Goal: Task Accomplishment & Management: Complete application form

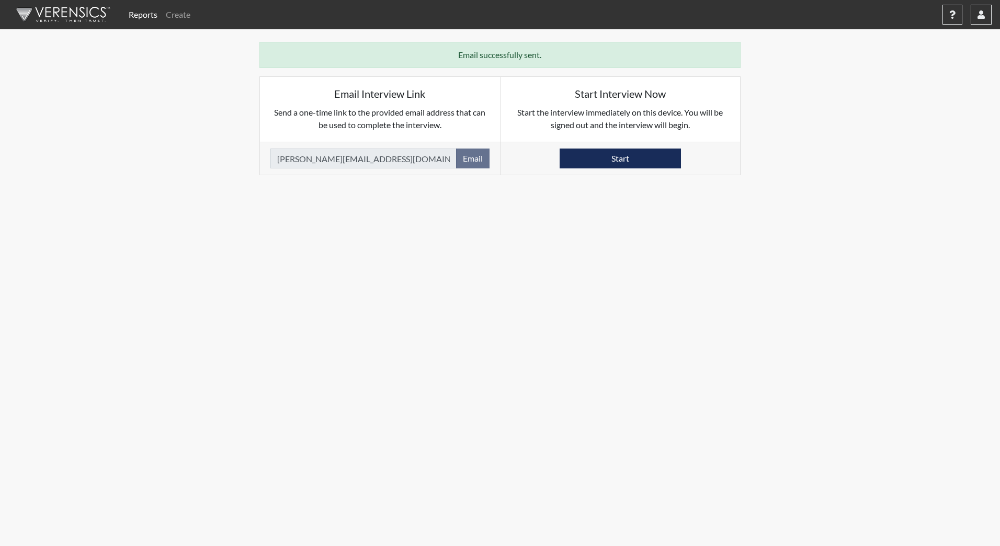
click at [61, 26] on nav "Reports Create Help Center × Verensics Best Practices How to successfully use t…" at bounding box center [500, 14] width 1000 height 29
click at [62, 21] on img at bounding box center [61, 14] width 120 height 31
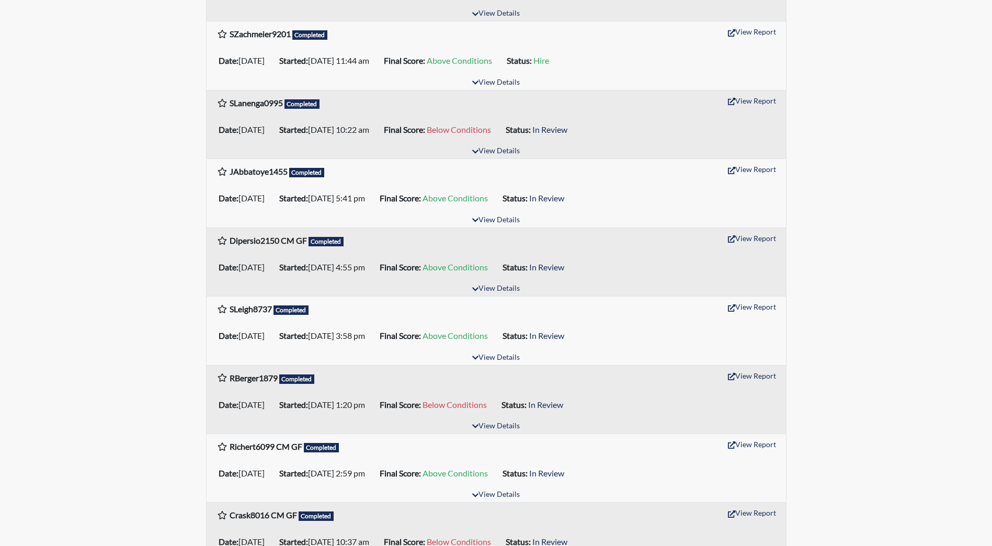
scroll to position [523, 0]
click at [772, 305] on button "View Report" at bounding box center [752, 306] width 58 height 16
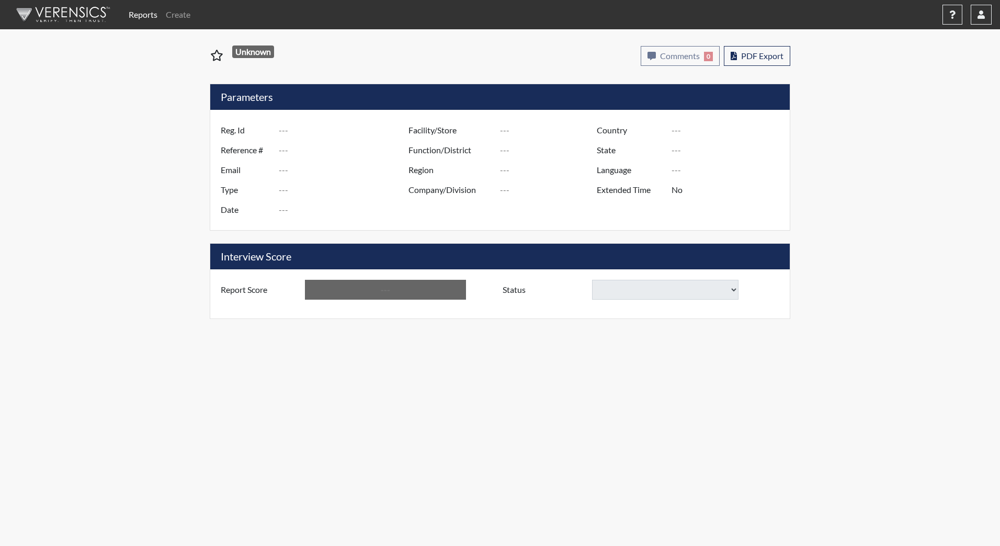
type input "SLeigh8737"
type input "51288"
type input "sijohnso1998@yahoo.com"
type input "Corrections Pre-Employment"
type input "Sep 15, 2025"
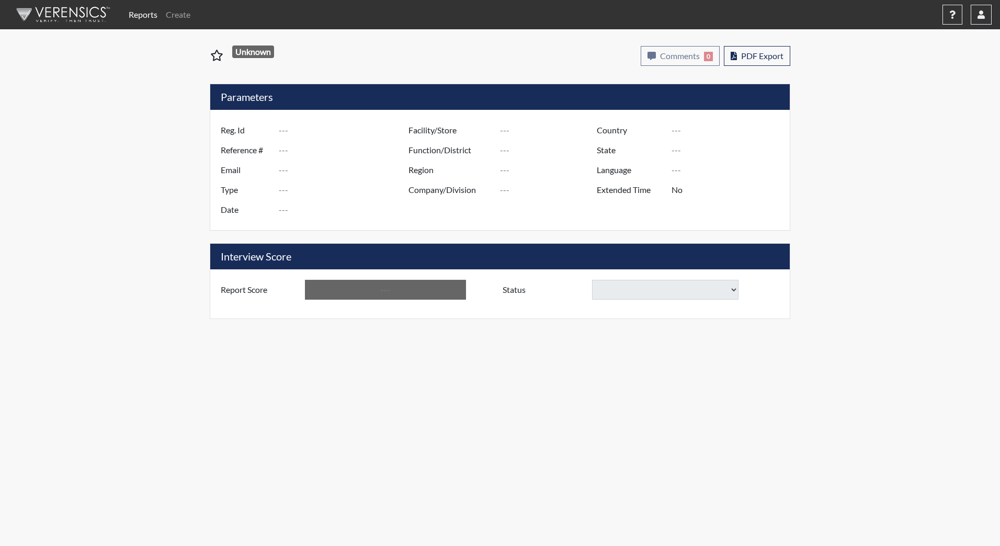
type input "[PERSON_NAME][GEOGRAPHIC_DATA]"
type input "JRCC/518"
type input "[GEOGRAPHIC_DATA]"
type input "[US_STATE]"
type input "English"
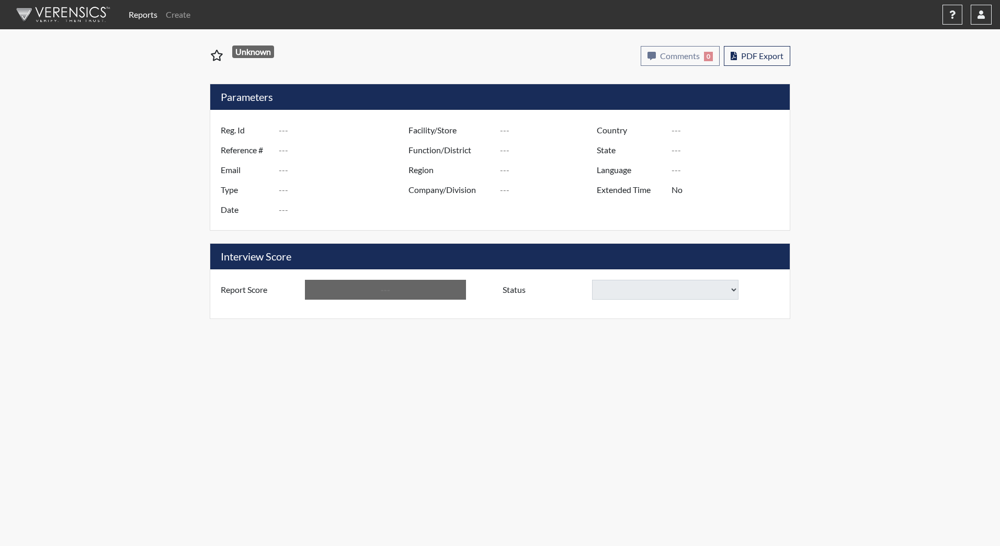
type input "Above Conditions"
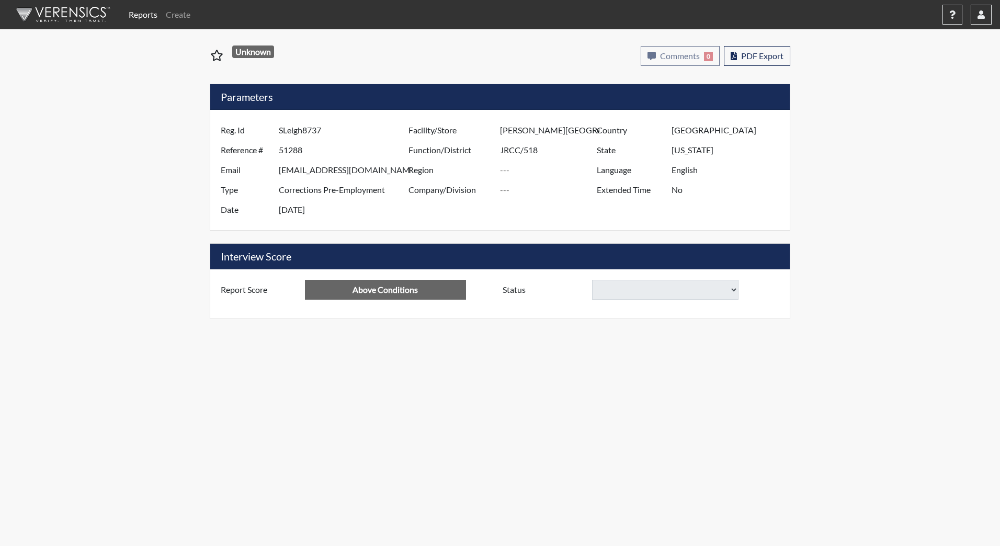
select select
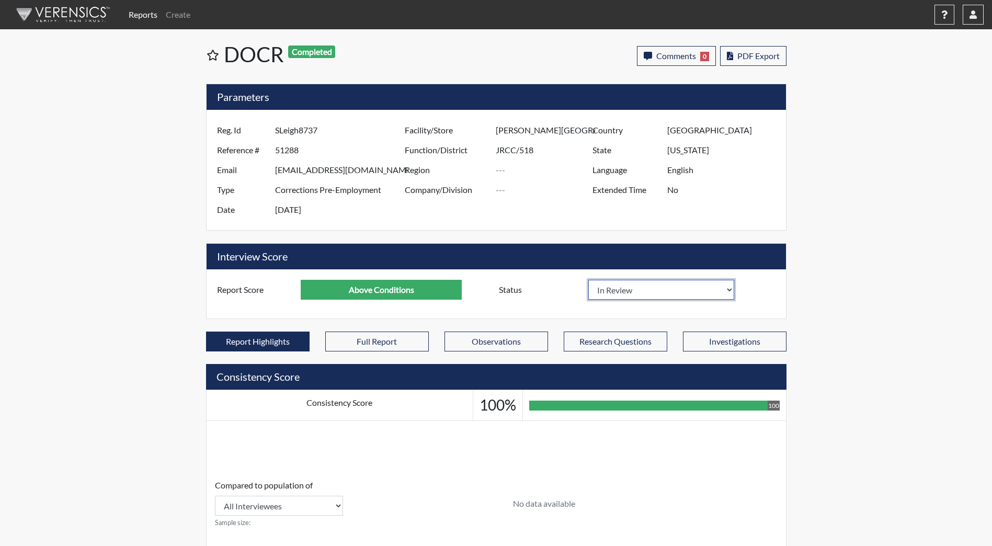
click at [640, 291] on select "In Review Hire Decline" at bounding box center [661, 290] width 146 height 20
select select "decline"
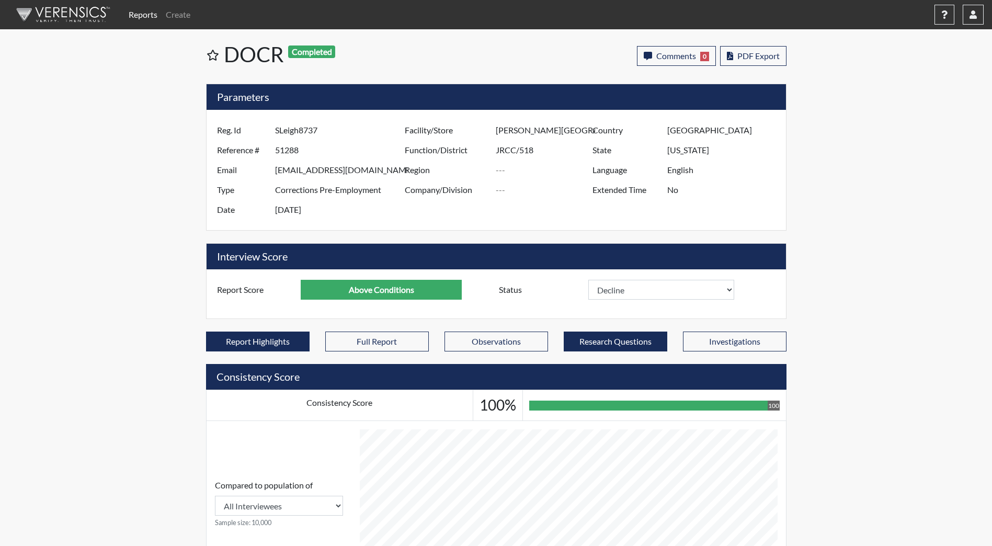
select select
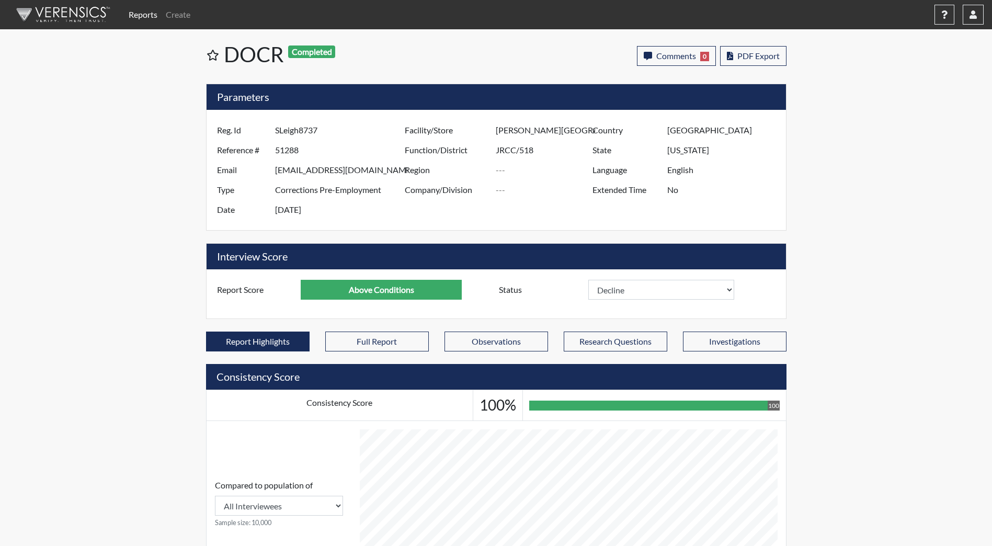
scroll to position [174, 435]
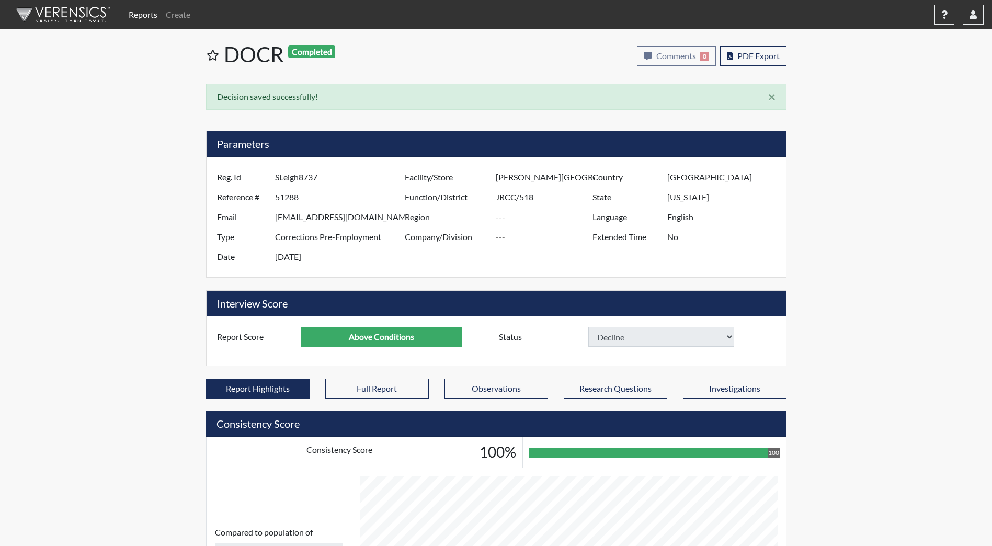
select select
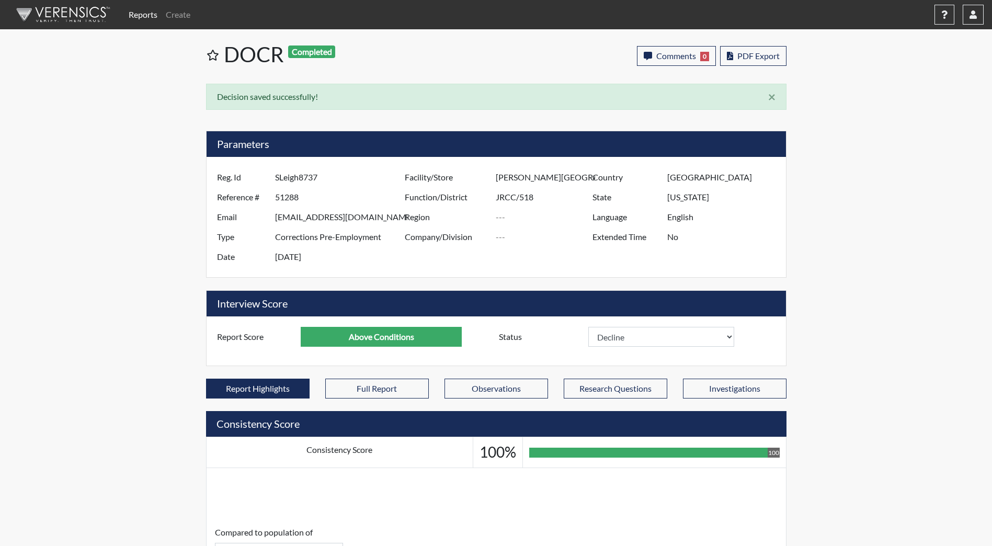
click at [50, 21] on img at bounding box center [61, 14] width 120 height 31
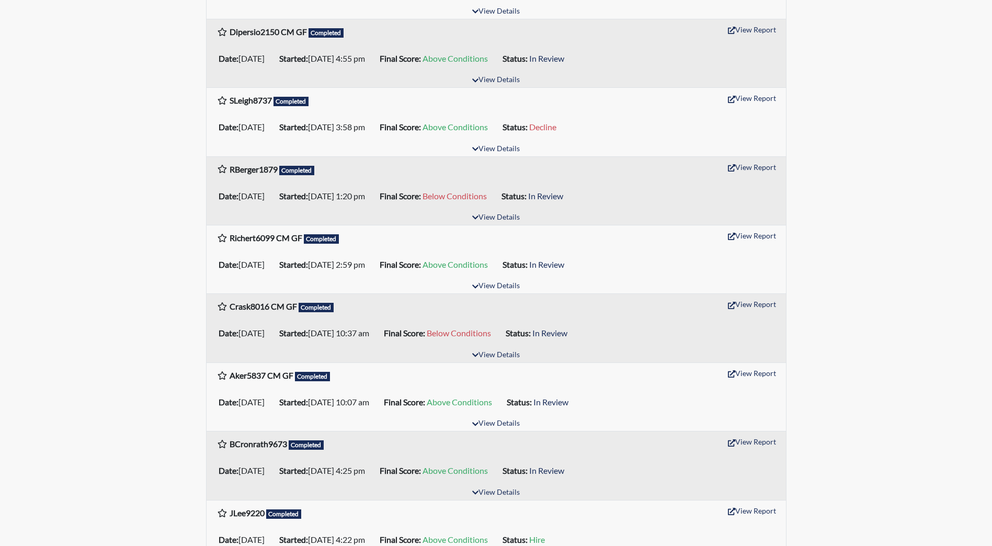
scroll to position [732, 0]
click at [755, 438] on button "View Report" at bounding box center [752, 441] width 58 height 16
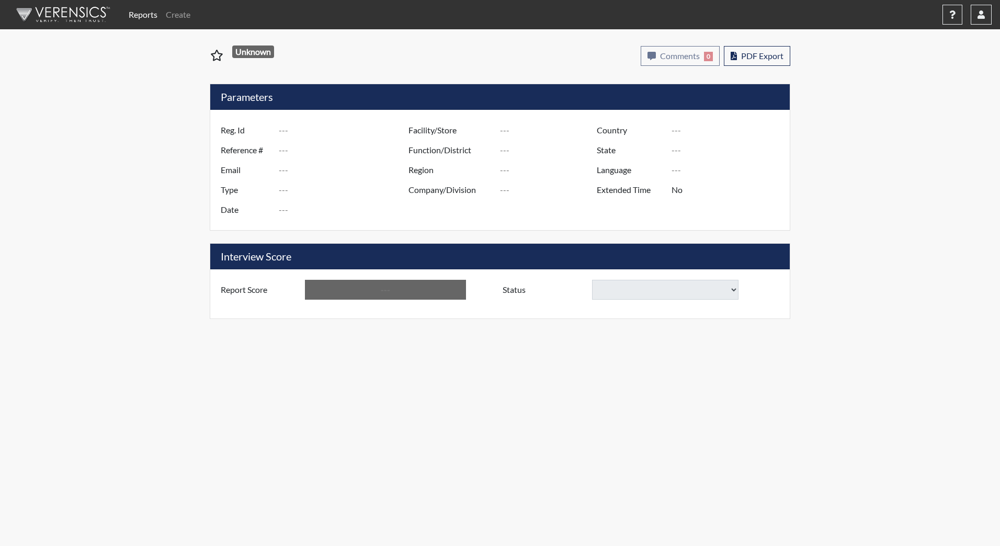
type input "BCronrath9673"
type input "51275"
type input "[EMAIL_ADDRESS][DOMAIN_NAME]"
type input "Corrections Pre-Employment"
type input "[DATE]"
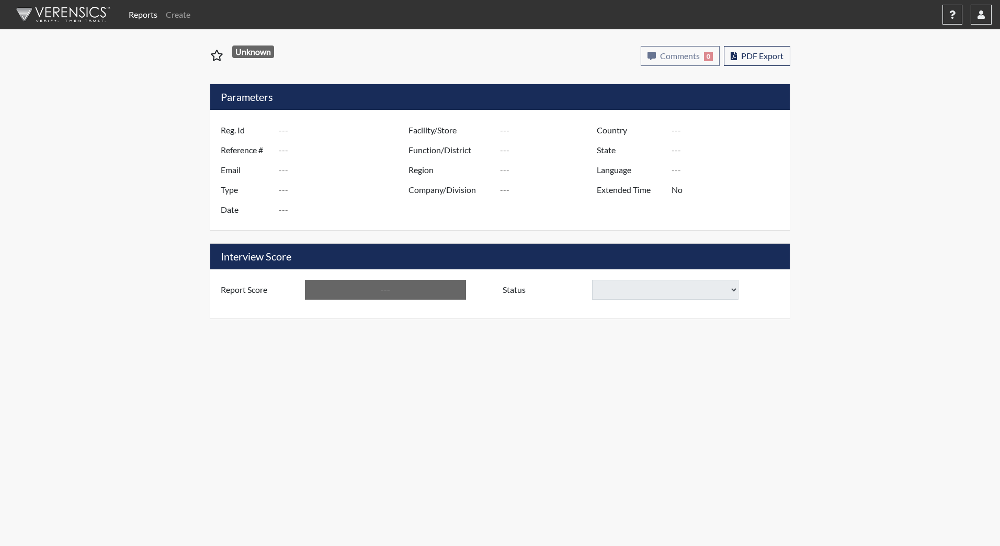
type input "[PERSON_NAME][GEOGRAPHIC_DATA]"
type input "JRCC/518"
type input "[GEOGRAPHIC_DATA]"
type input "[US_STATE]"
type input "English"
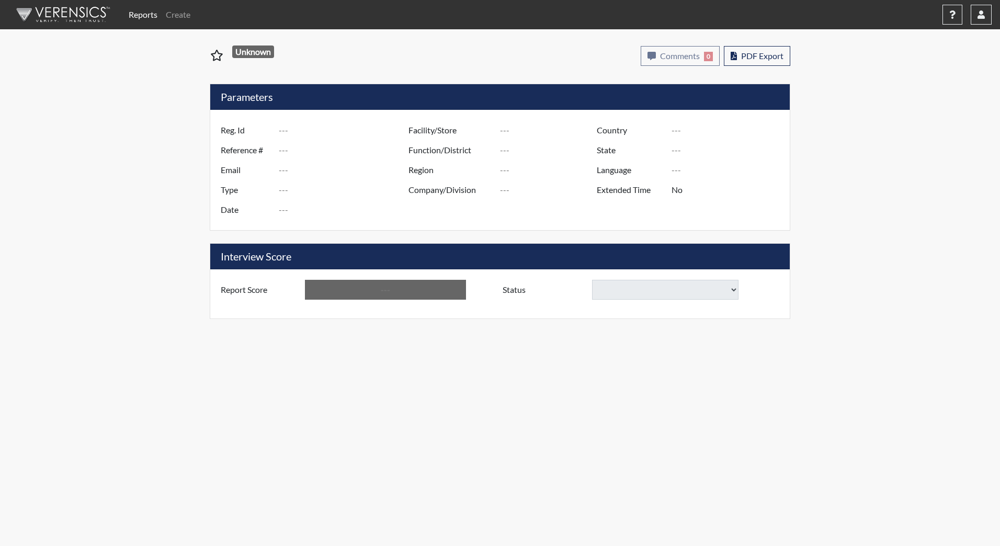
type input "Above Conditions"
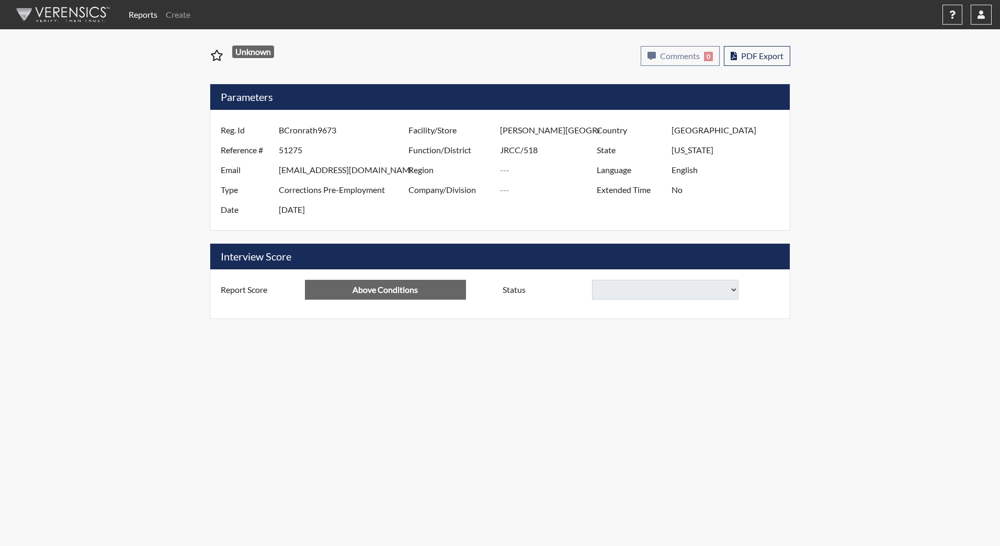
select select
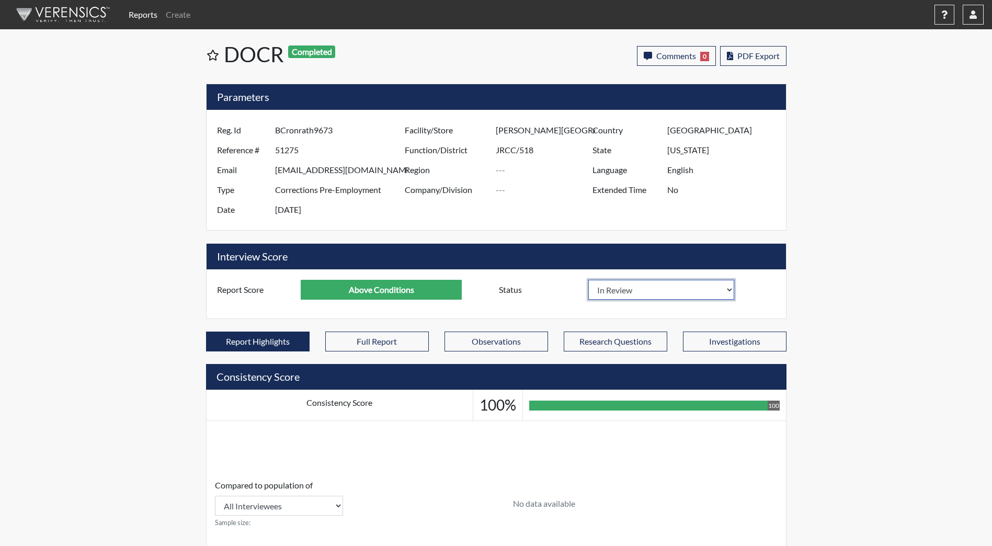
click at [625, 290] on select "In Review Hire Decline" at bounding box center [661, 290] width 146 height 20
select select "hire"
select select
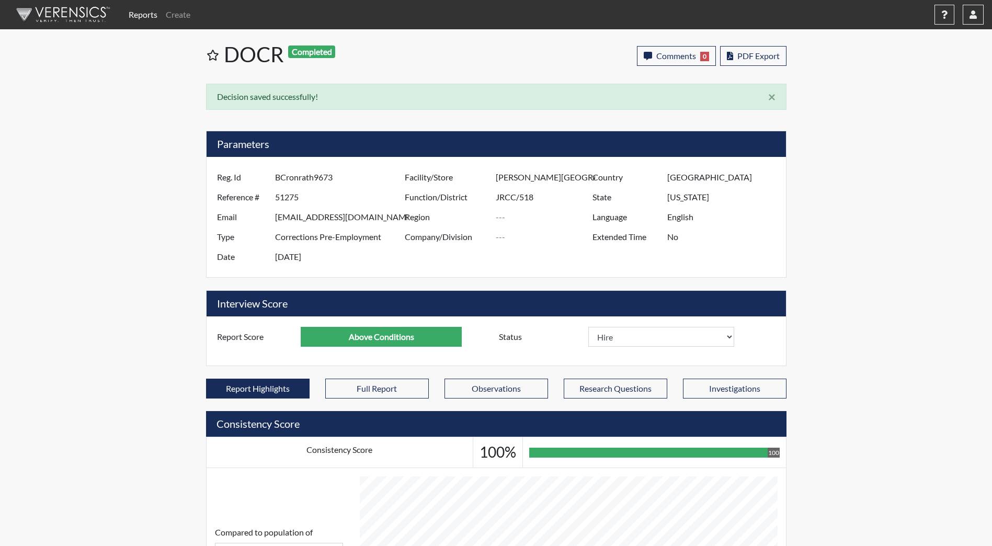
click at [62, 23] on img at bounding box center [61, 14] width 120 height 31
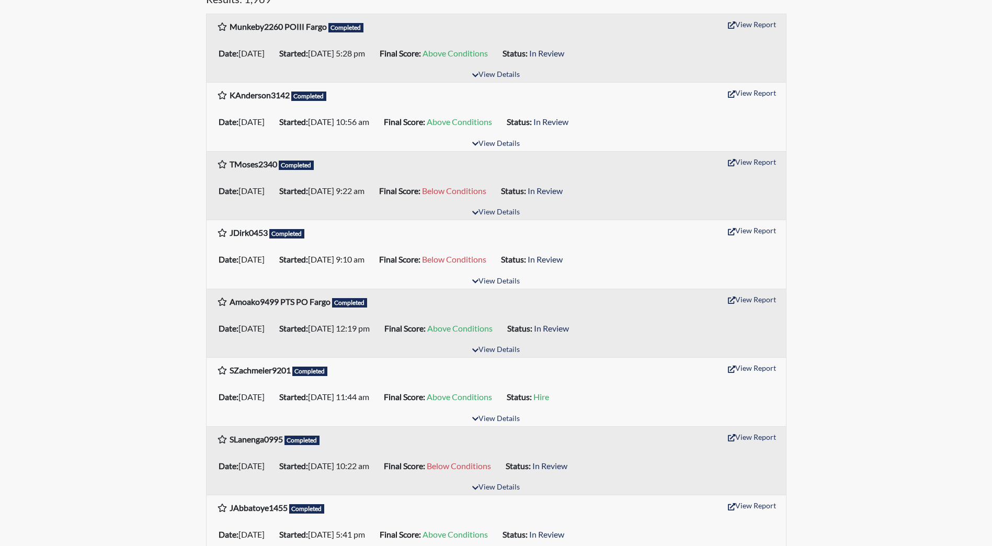
scroll to position [209, 0]
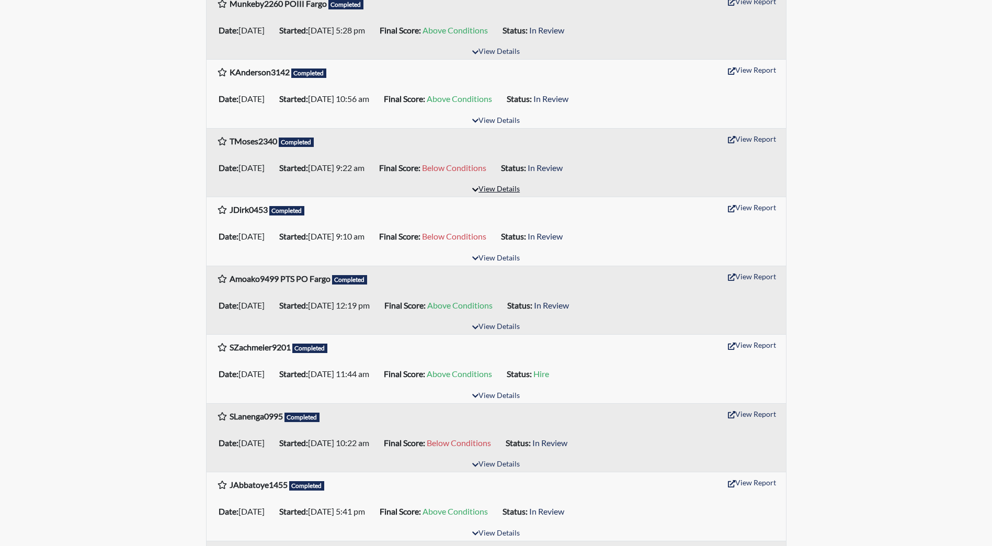
click at [474, 187] on icon "button" at bounding box center [475, 189] width 6 height 7
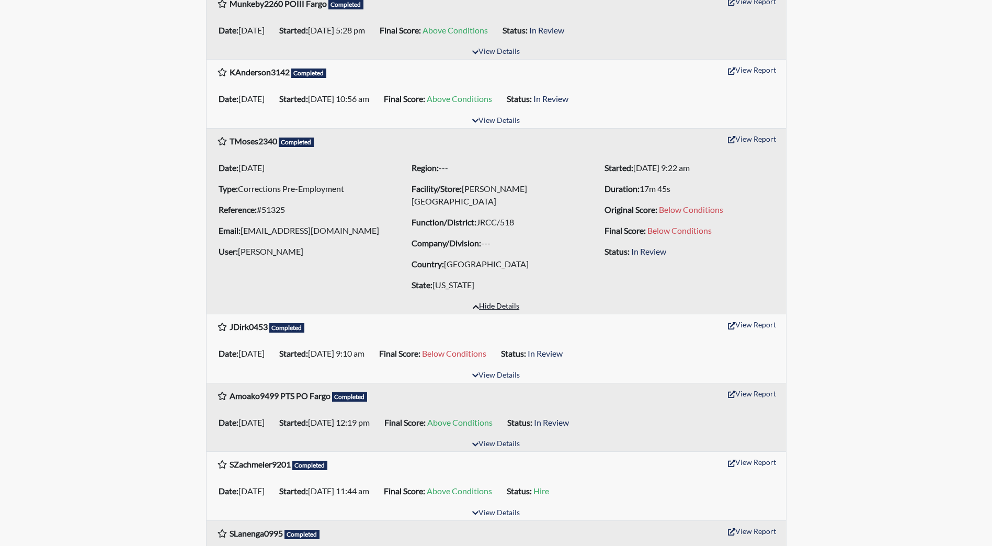
click at [506, 304] on button "Hide Details" at bounding box center [496, 307] width 56 height 14
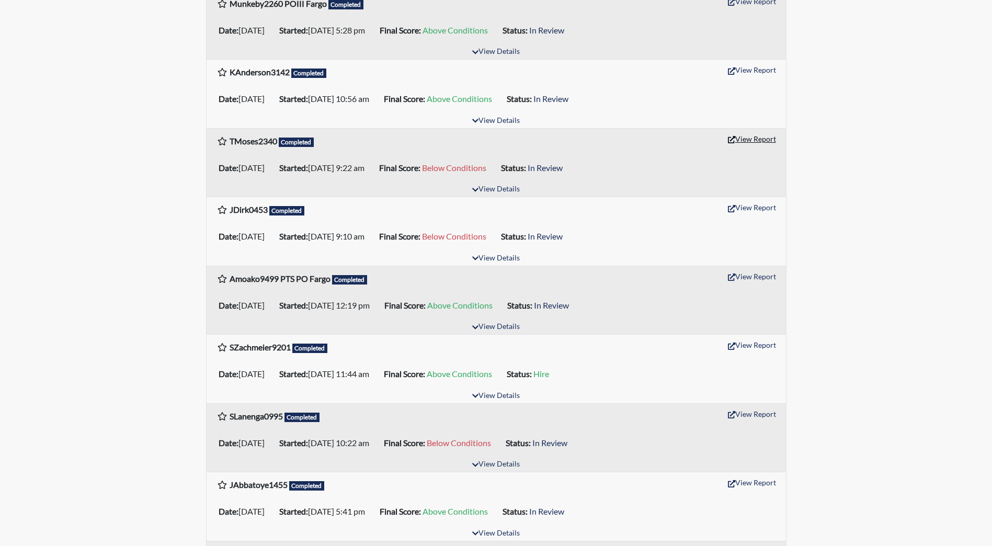
click at [754, 142] on button "View Report" at bounding box center [752, 139] width 58 height 16
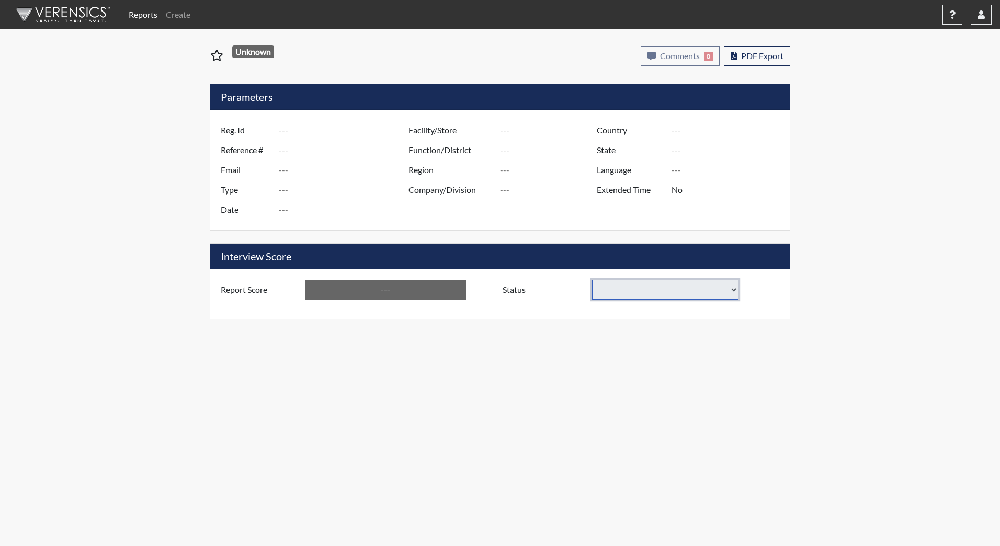
type input "TMoses2340"
type input "51325"
type input "[EMAIL_ADDRESS][DOMAIN_NAME]"
type input "Corrections Pre-Employment"
type input "Sep 16, 2025"
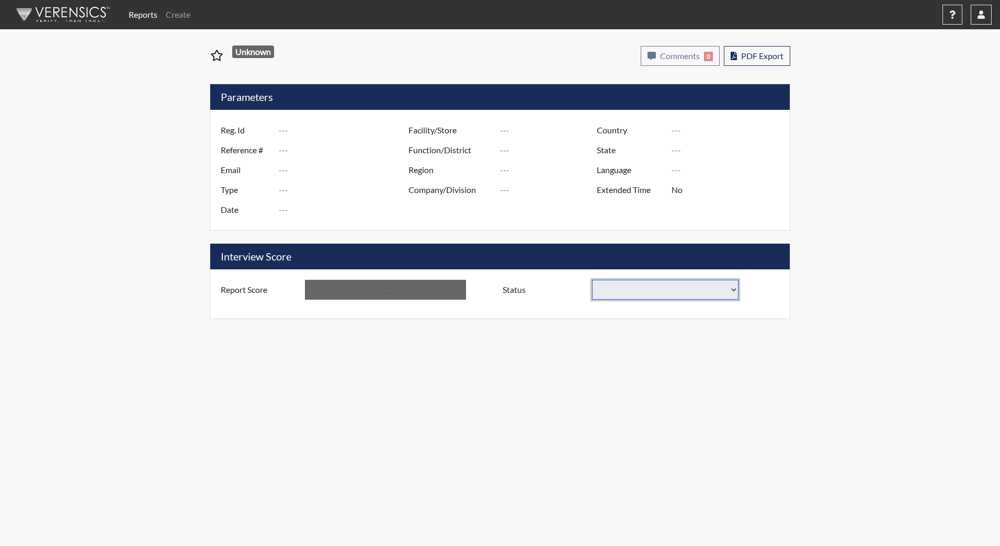
type input "[PERSON_NAME][GEOGRAPHIC_DATA]"
type input "JRCC/518"
type input "[GEOGRAPHIC_DATA]"
type input "[US_STATE]"
type input "English"
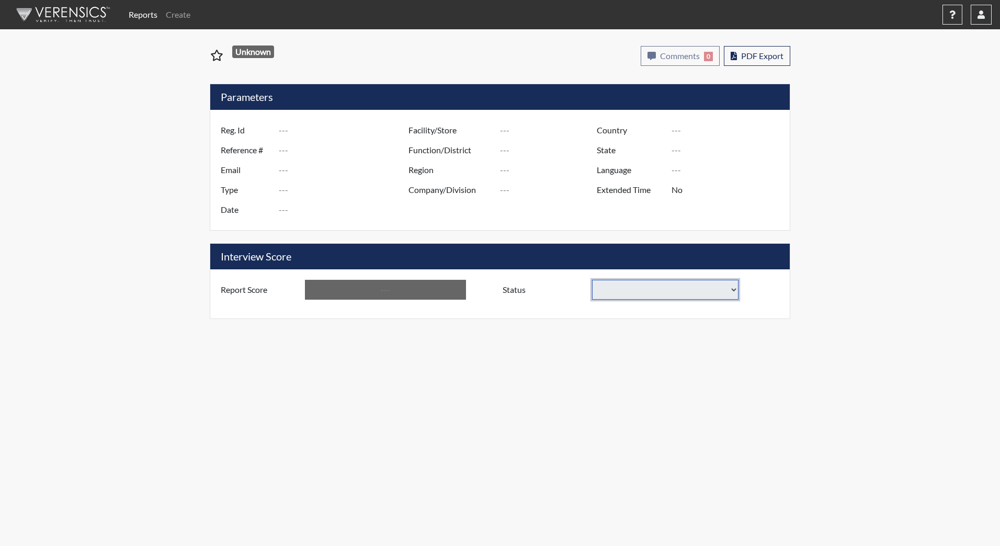
type input "Below Conditions"
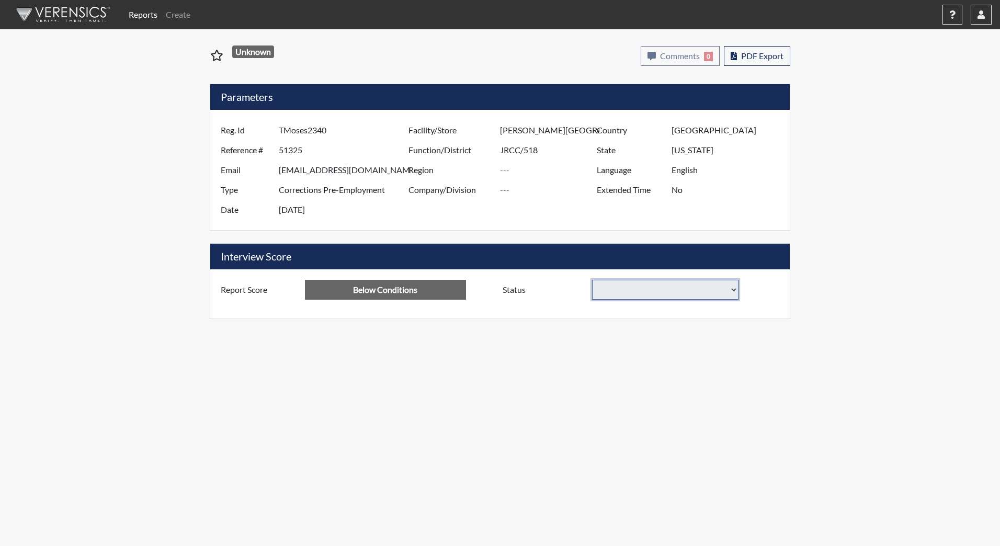
select select
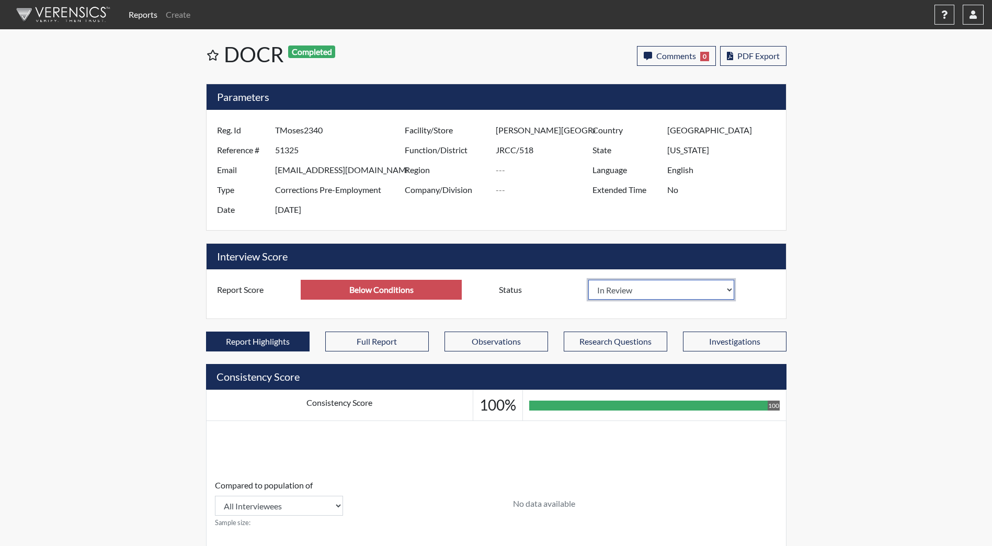
click at [615, 292] on select "In Review Hire Decline" at bounding box center [661, 290] width 146 height 20
select select "decline"
select select
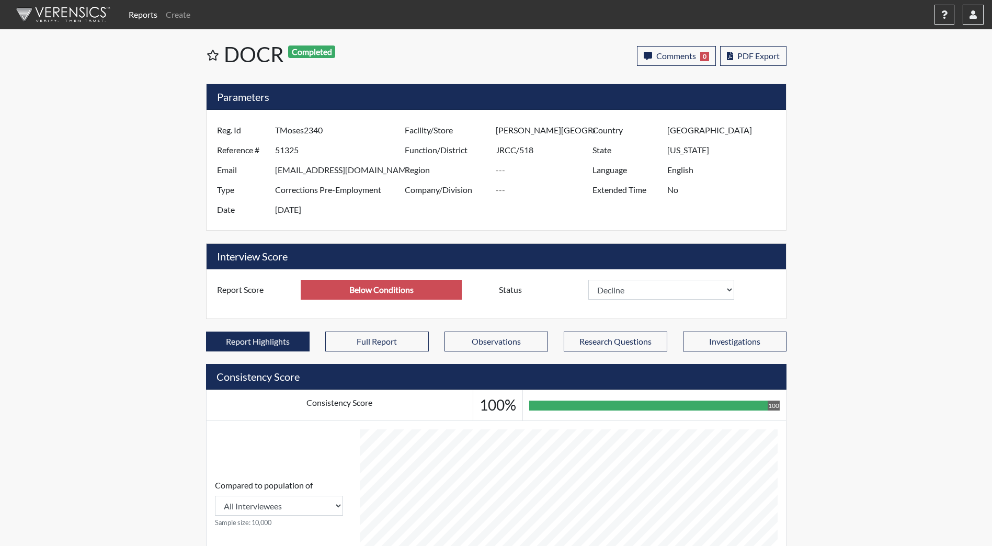
select select
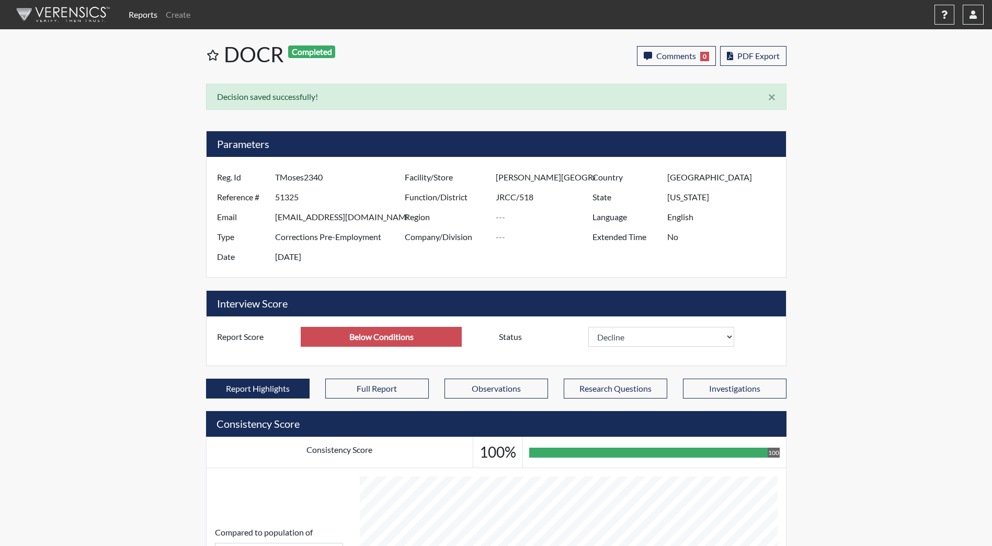
click at [65, 17] on img at bounding box center [61, 14] width 120 height 31
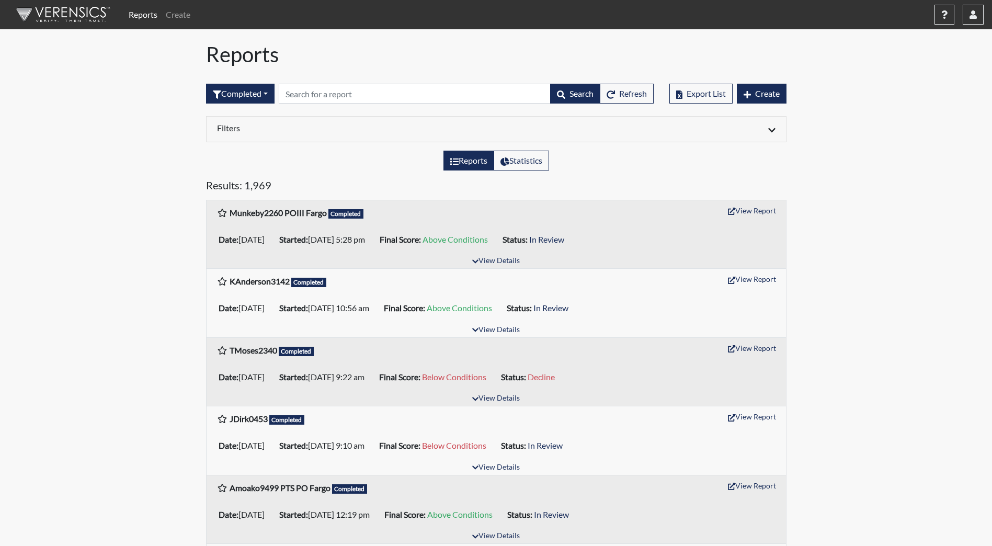
click at [512, 135] on div "Filters" at bounding box center [497, 130] width 580 height 26
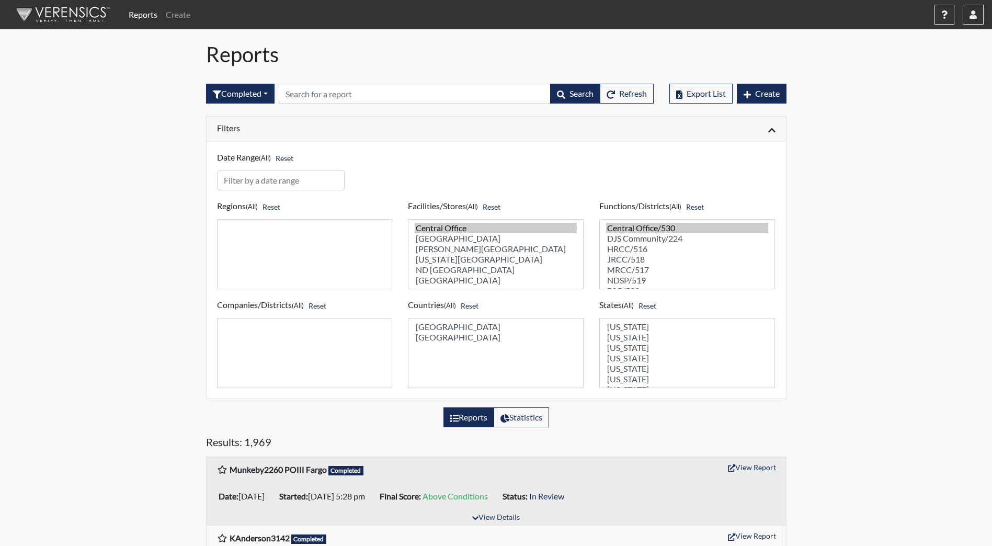
select select "98df86d5-ace5-42b8-a35c-ae8b77e46ca8"
click at [483, 254] on option "[PERSON_NAME][GEOGRAPHIC_DATA]" at bounding box center [496, 249] width 162 height 10
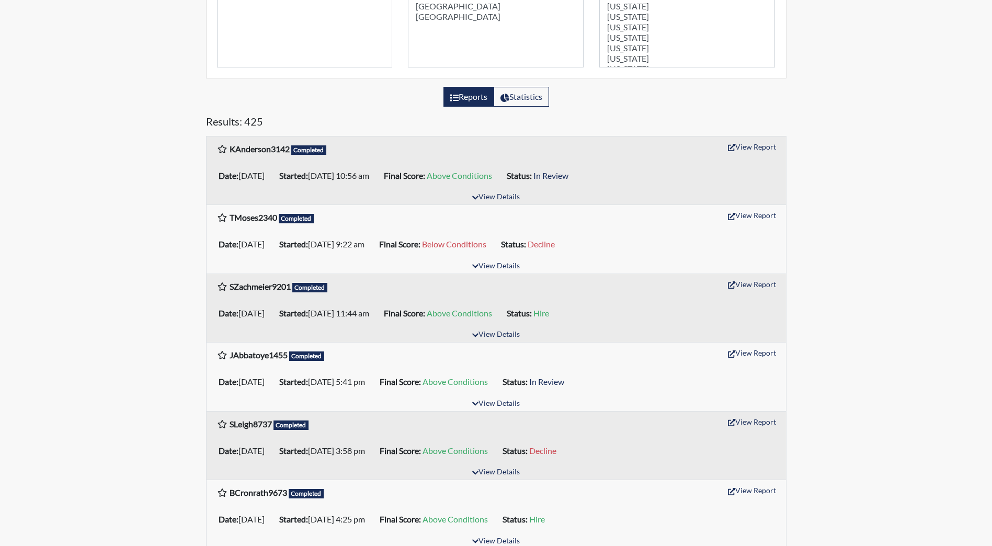
scroll to position [366, 0]
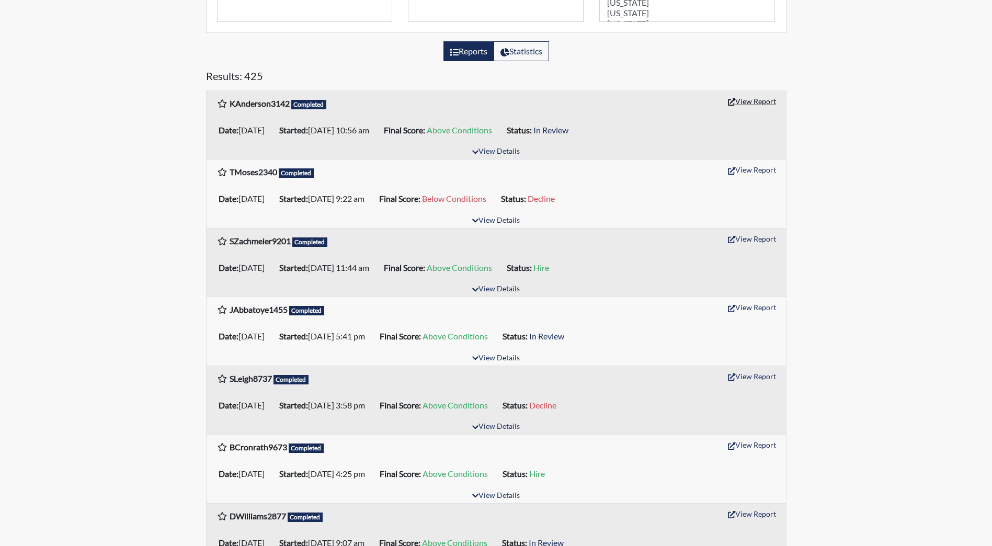
click at [739, 103] on button "View Report" at bounding box center [752, 101] width 58 height 16
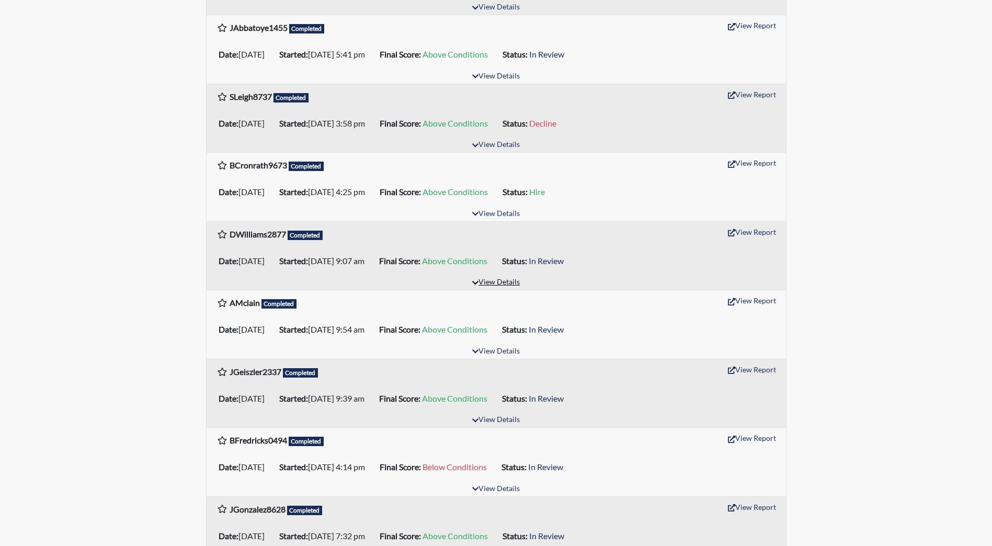
scroll to position [680, 0]
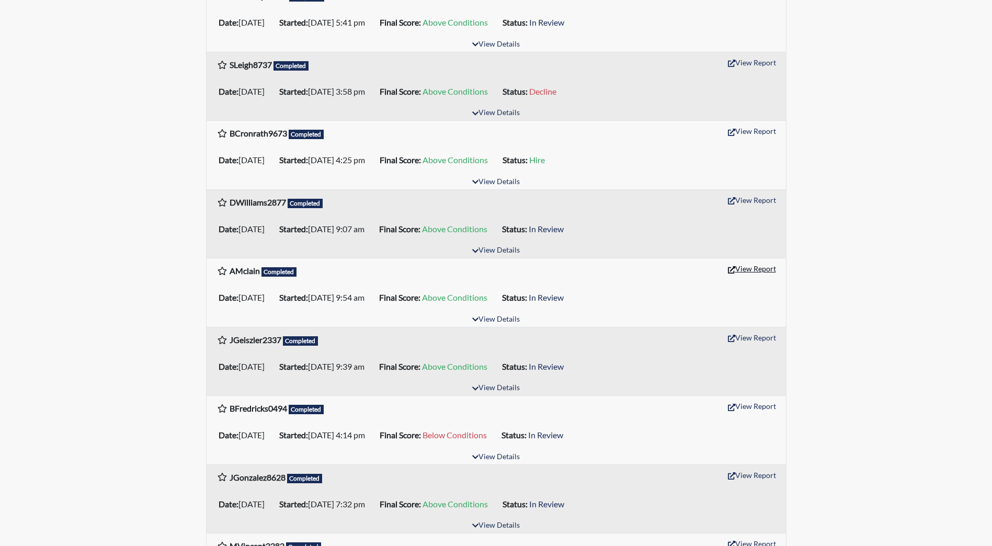
click at [748, 268] on button "View Report" at bounding box center [752, 268] width 58 height 16
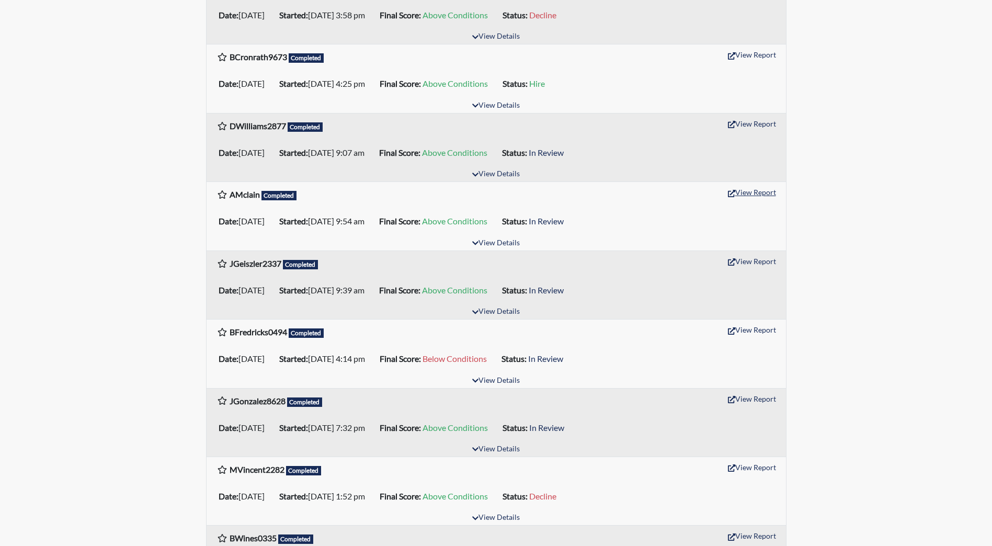
scroll to position [785, 0]
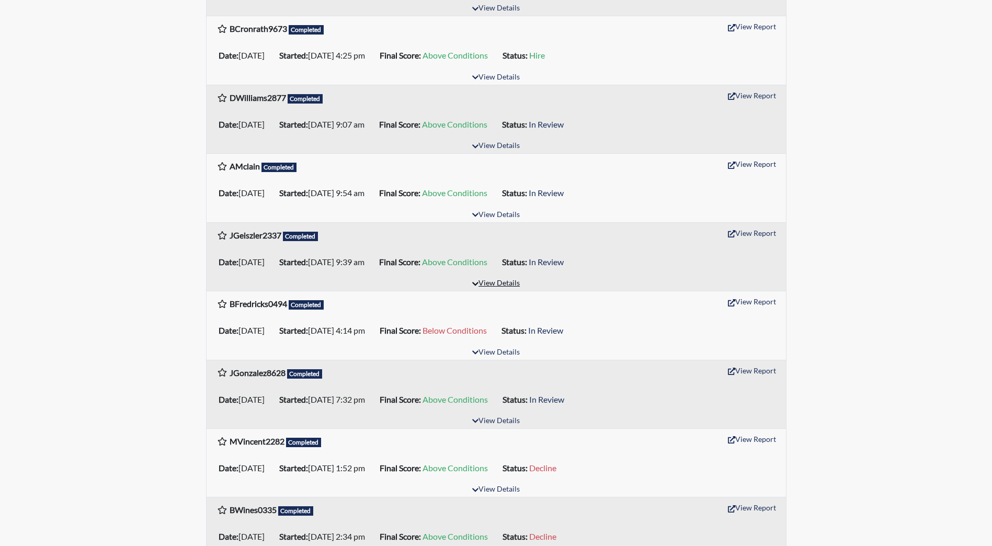
click at [508, 281] on button "View Details" at bounding box center [496, 284] width 57 height 14
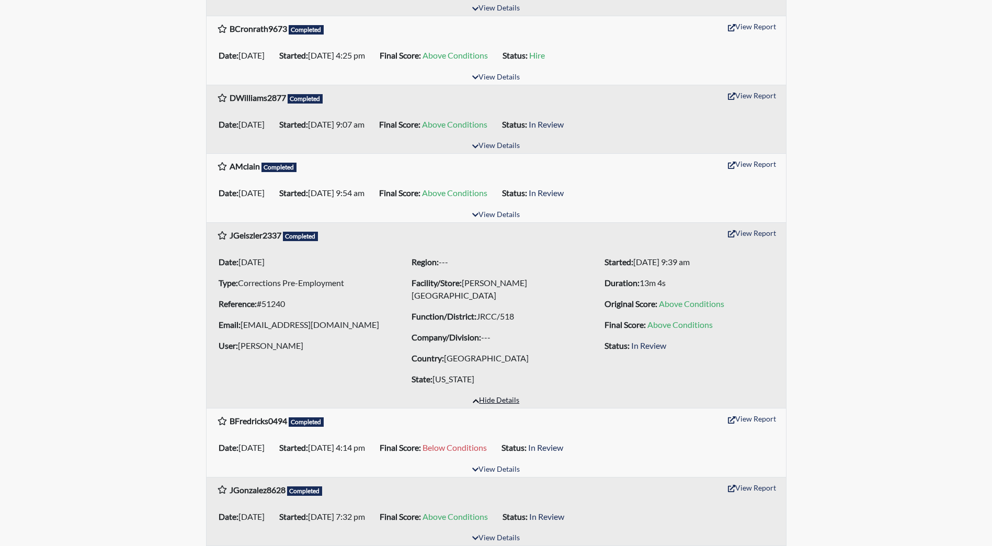
click at [510, 399] on button "Hide Details" at bounding box center [496, 401] width 56 height 14
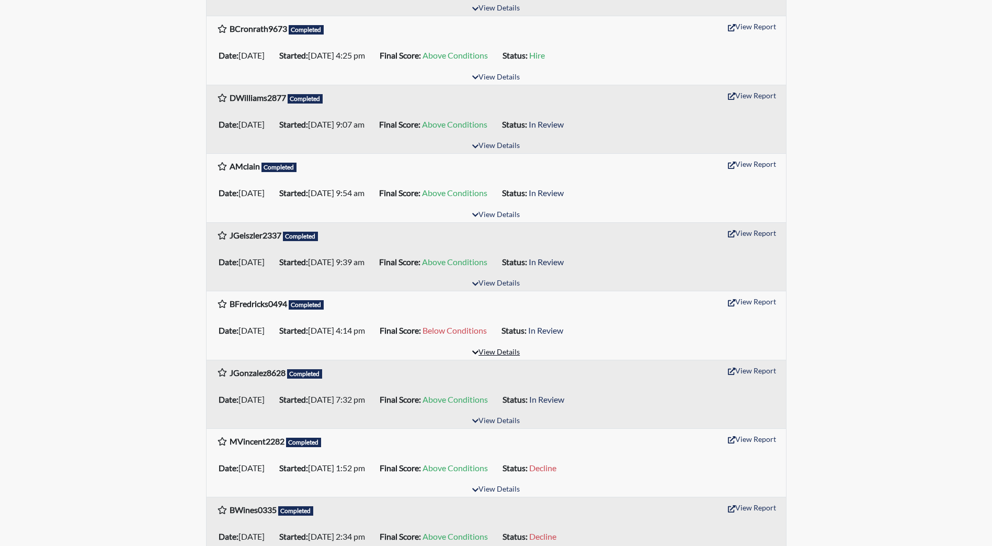
click at [492, 353] on button "View Details" at bounding box center [496, 353] width 57 height 14
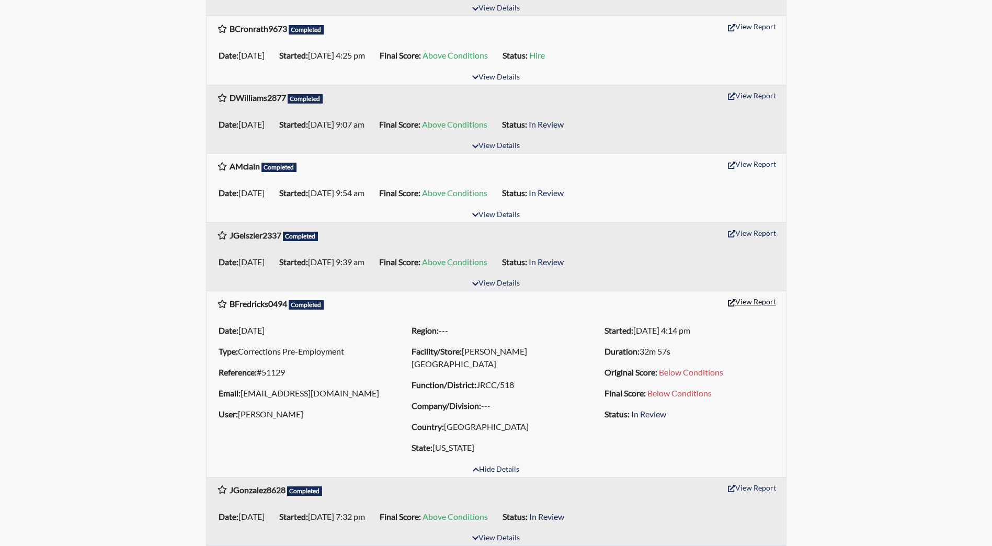
click at [743, 301] on button "View Report" at bounding box center [752, 301] width 58 height 16
click at [490, 466] on button "Hide Details" at bounding box center [496, 470] width 56 height 14
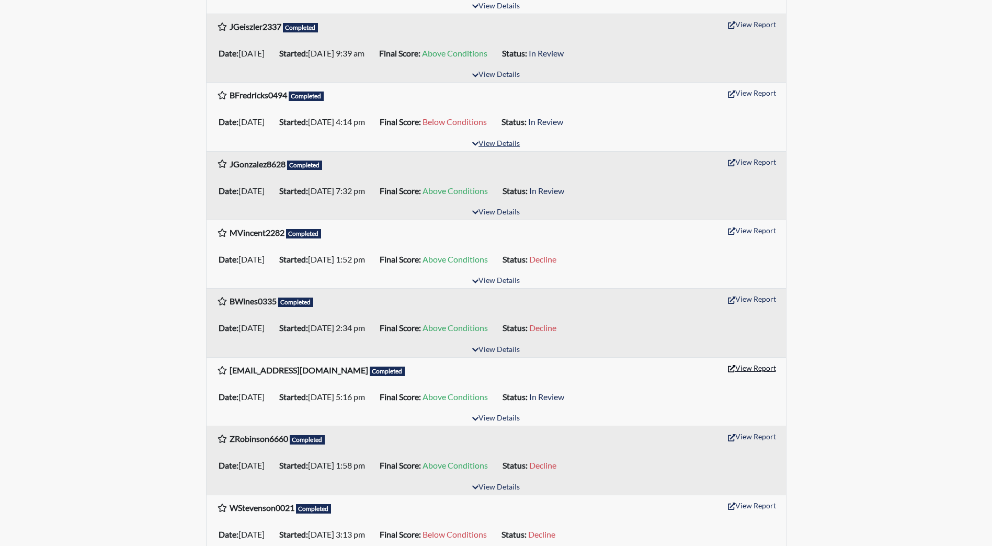
scroll to position [994, 0]
click at [502, 421] on button "View Details" at bounding box center [496, 418] width 57 height 14
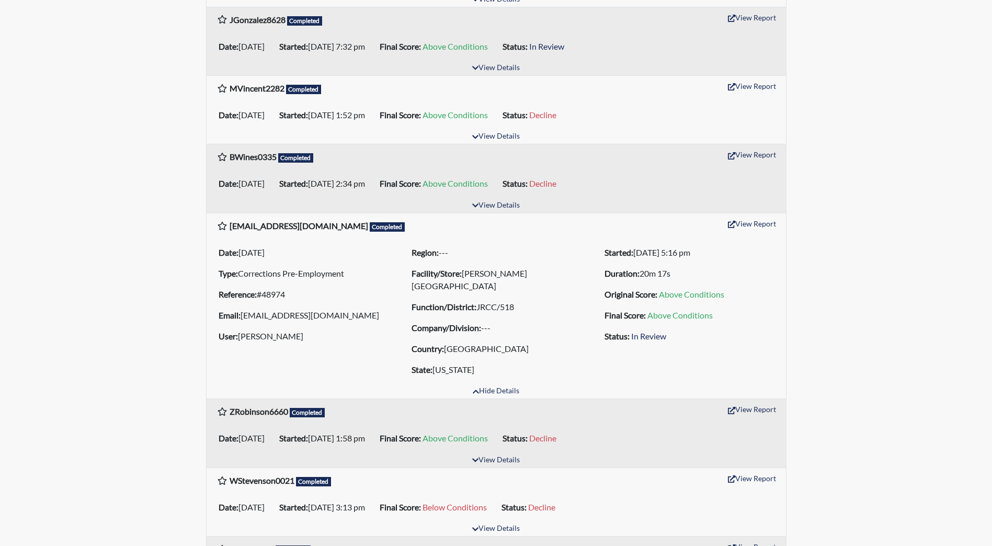
scroll to position [1151, 0]
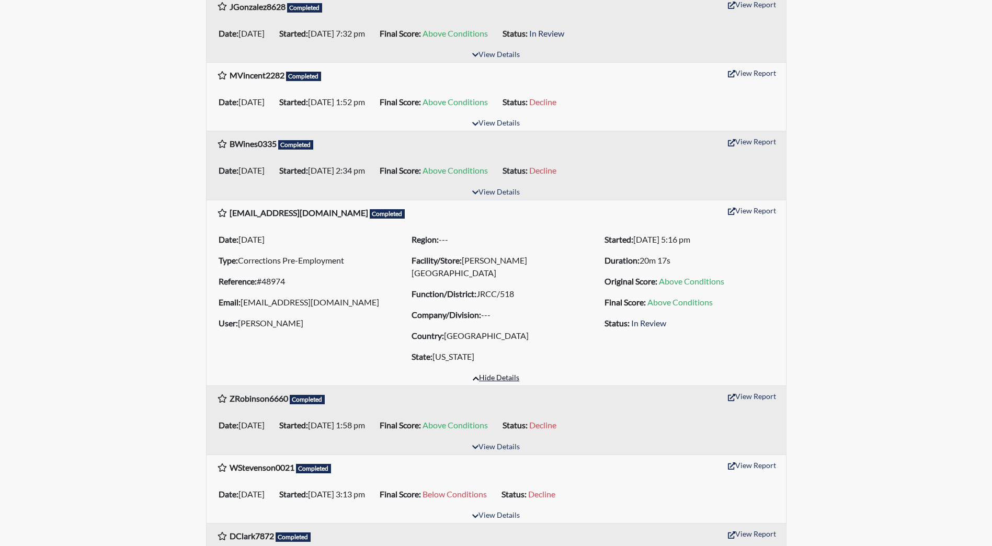
click at [501, 380] on button "Hide Details" at bounding box center [496, 378] width 56 height 14
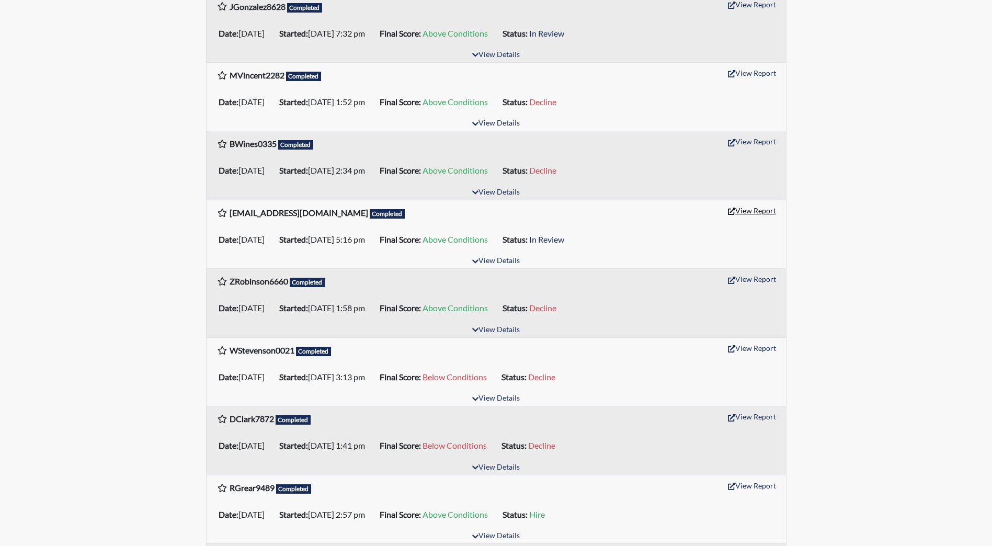
click at [753, 211] on button "View Report" at bounding box center [752, 210] width 58 height 16
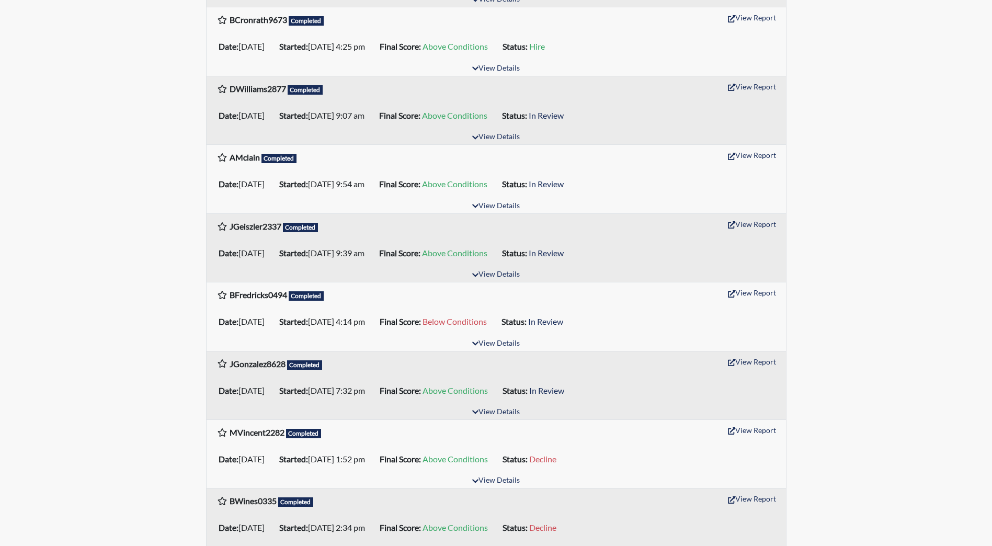
scroll to position [786, 0]
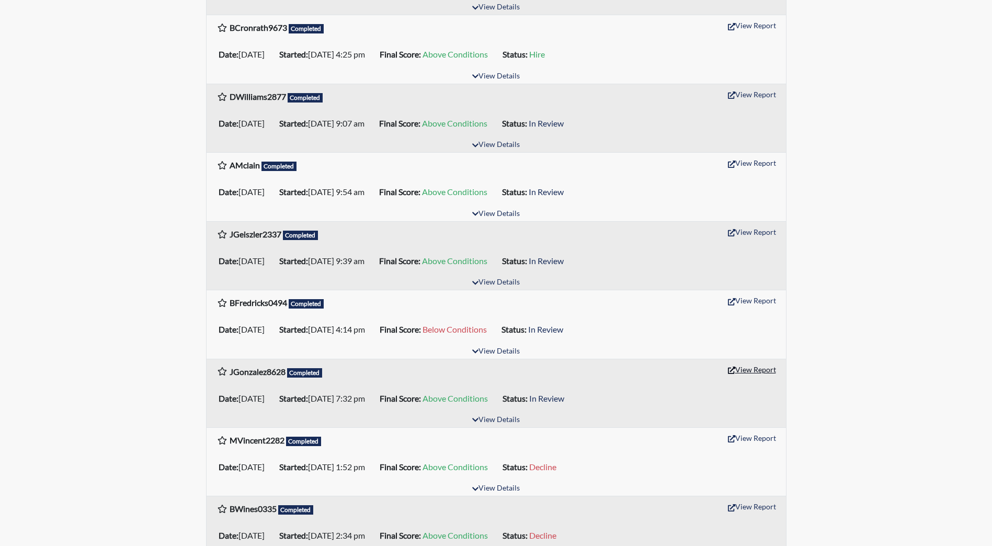
click at [743, 370] on button "View Report" at bounding box center [752, 369] width 58 height 16
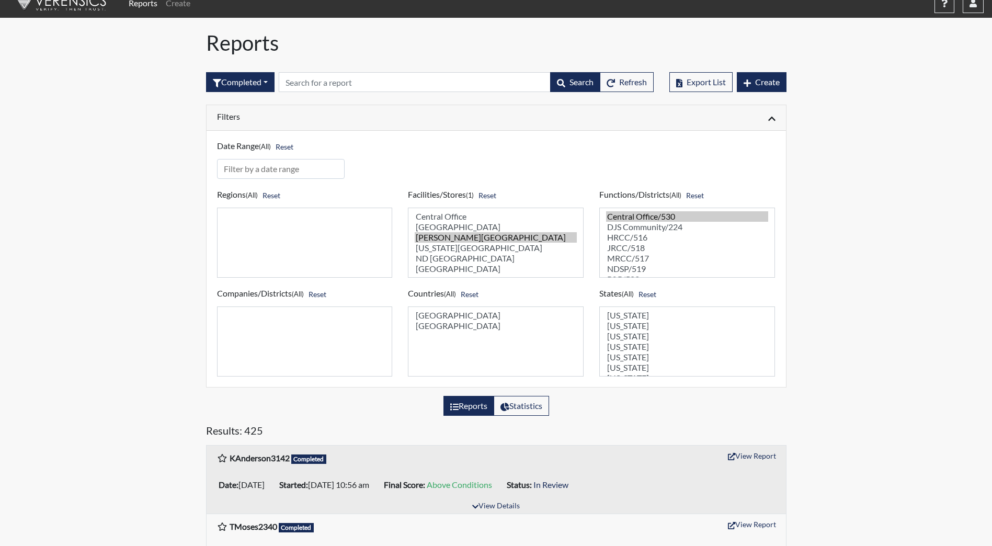
scroll to position [0, 0]
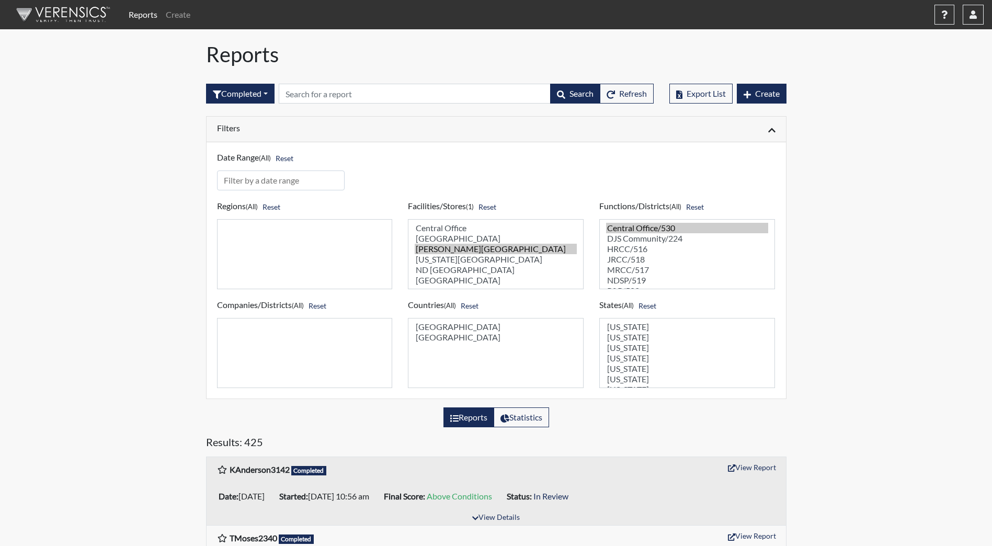
click at [61, 24] on img at bounding box center [61, 14] width 120 height 31
select select
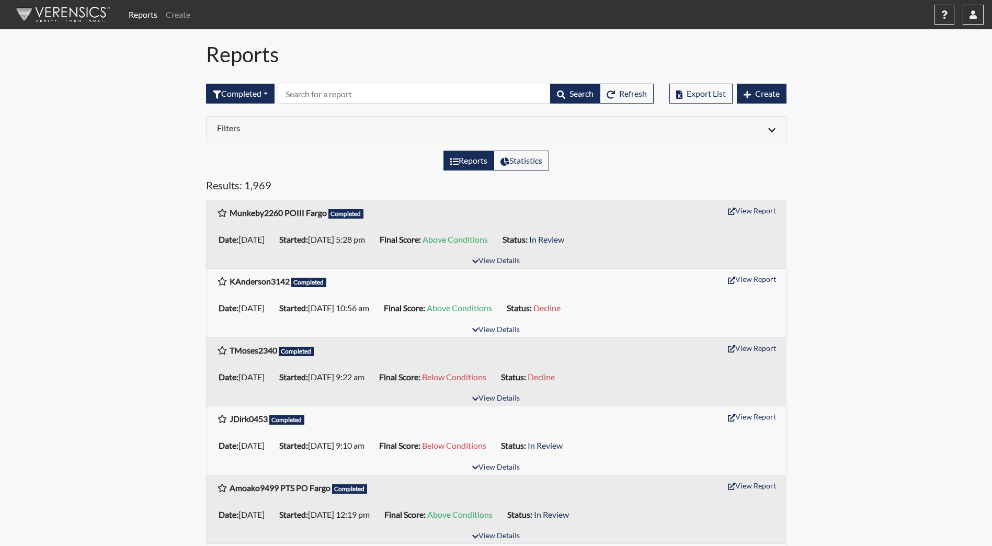
click at [577, 127] on div at bounding box center [639, 129] width 287 height 13
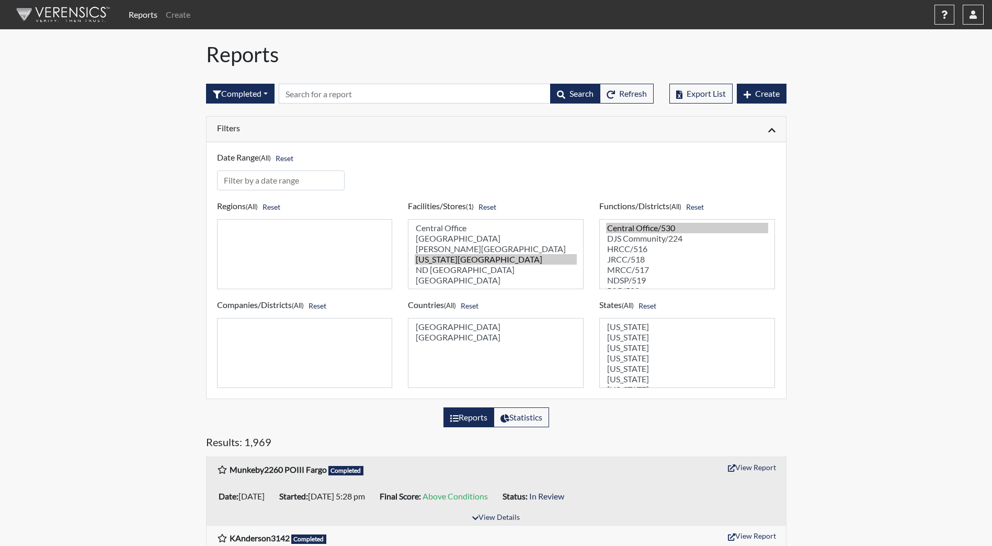
click at [487, 259] on option "Missouri River Correctional Center" at bounding box center [496, 259] width 162 height 10
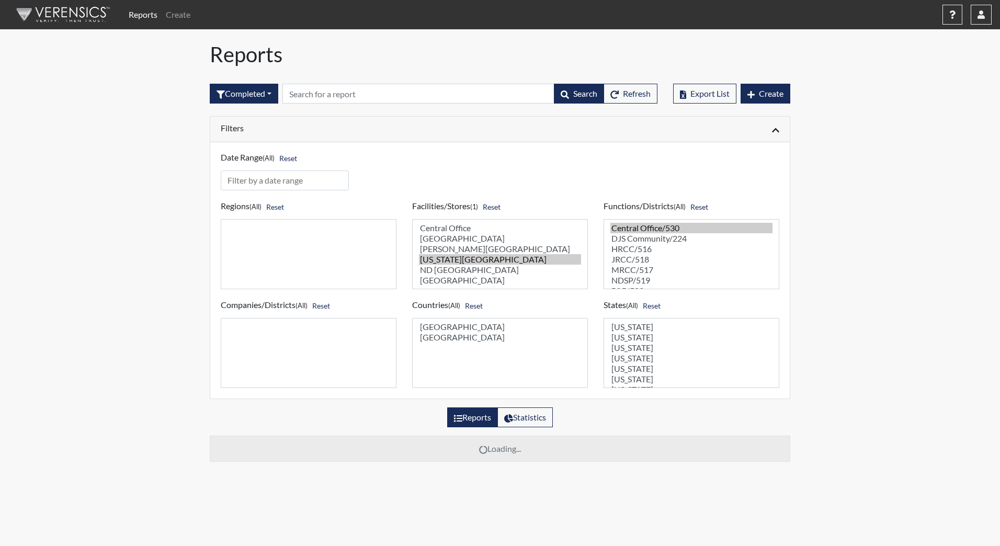
select select "98df86d5-ace5-42b8-a35c-ae8b77e46ca8"
click at [491, 250] on option "[PERSON_NAME][GEOGRAPHIC_DATA]" at bounding box center [500, 249] width 162 height 10
click at [490, 261] on option "Missouri River Correctional Center" at bounding box center [500, 259] width 162 height 10
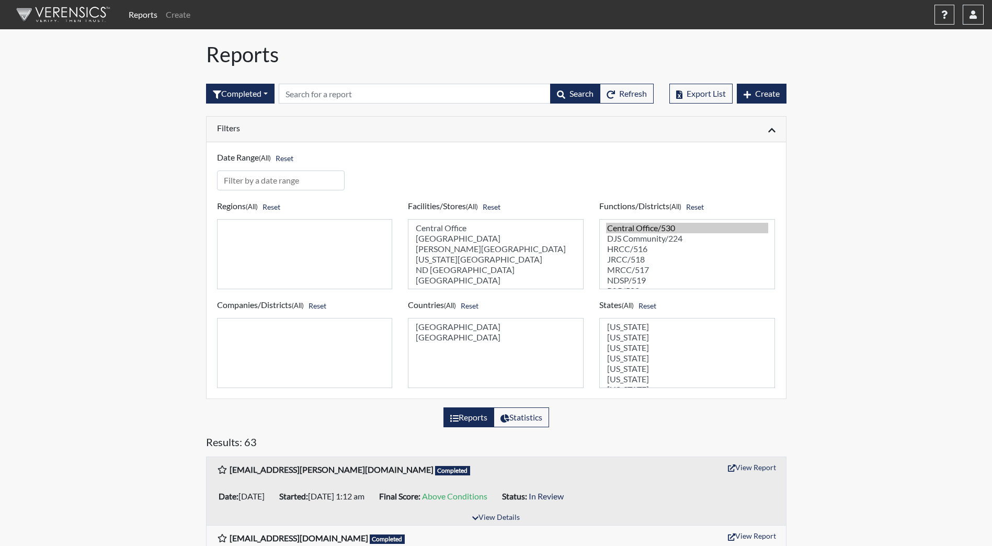
click at [482, 250] on option "[PERSON_NAME][GEOGRAPHIC_DATA]" at bounding box center [496, 249] width 162 height 10
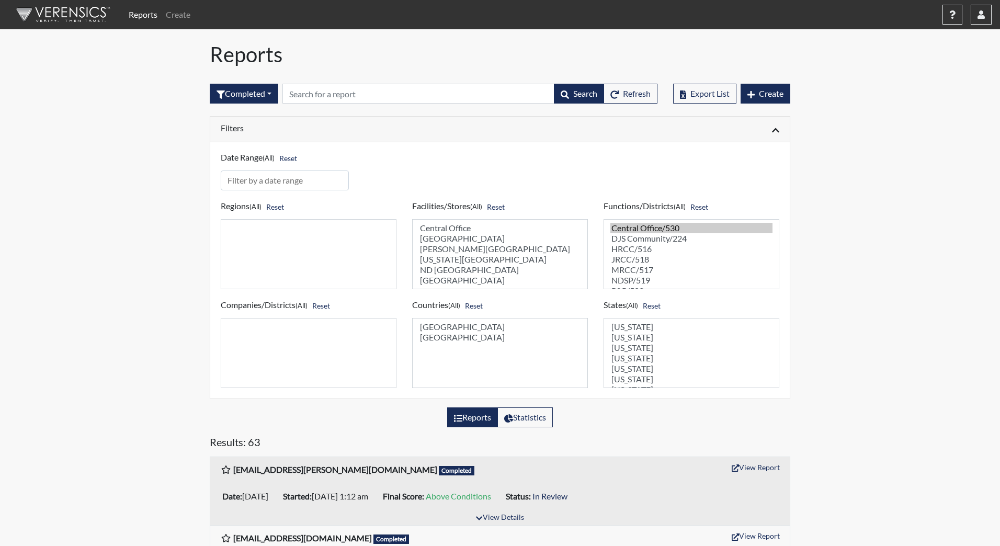
select select "98df86d5-ace5-42b8-a35c-ae8b77e46ca8"
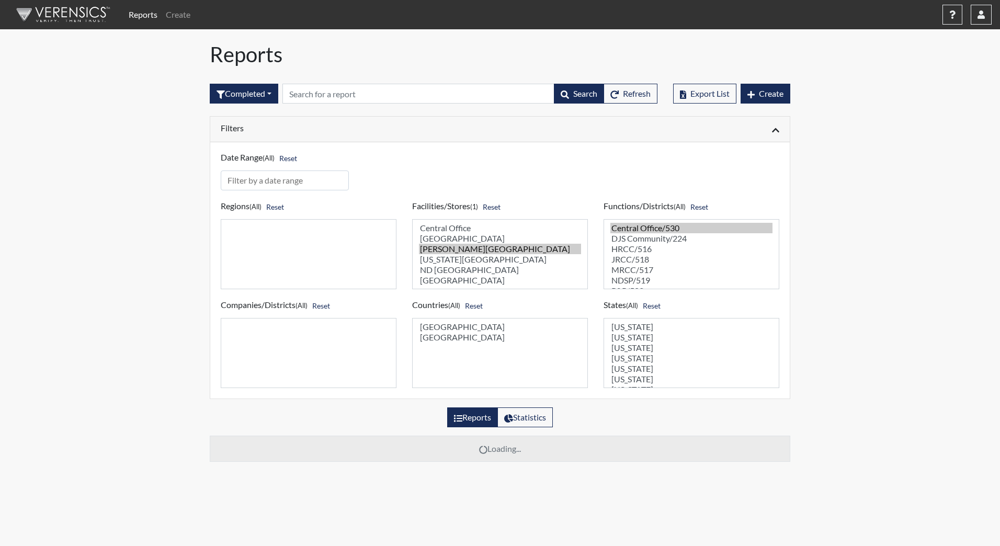
click at [482, 250] on option "[PERSON_NAME][GEOGRAPHIC_DATA]" at bounding box center [500, 249] width 162 height 10
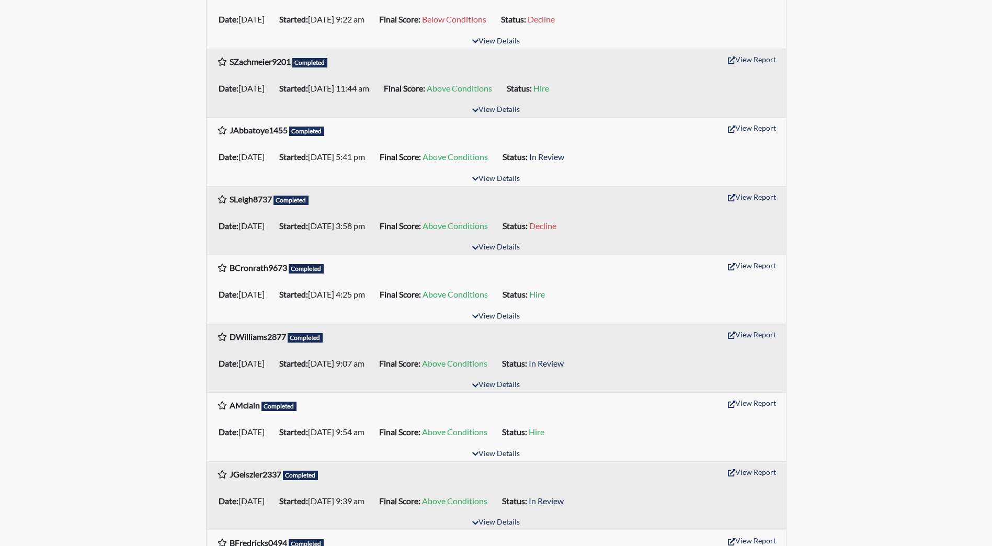
scroll to position [523, 0]
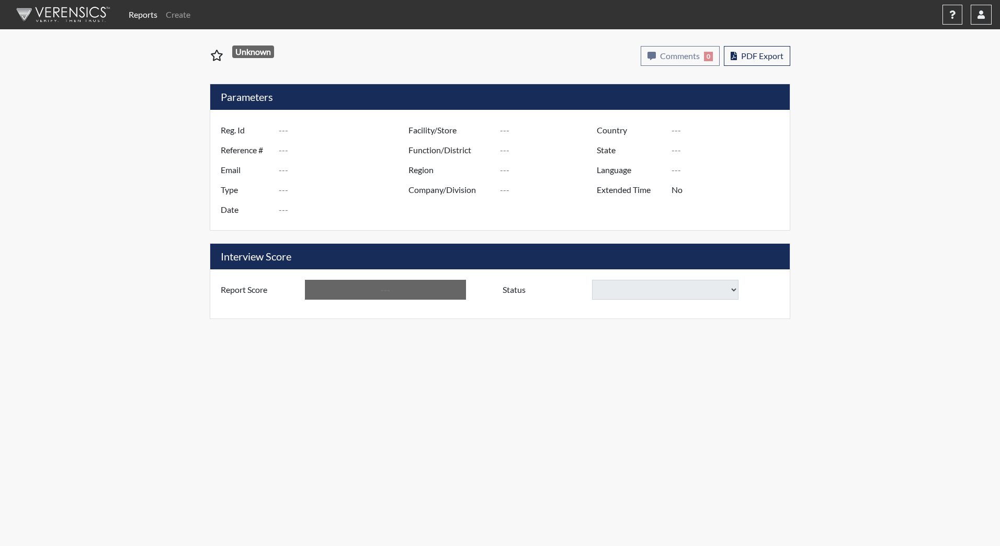
type input "KAnderson3142"
type input "51326"
type input "[EMAIL_ADDRESS][DOMAIN_NAME]"
type input "Corrections Pre-Employment"
type input "[DATE]"
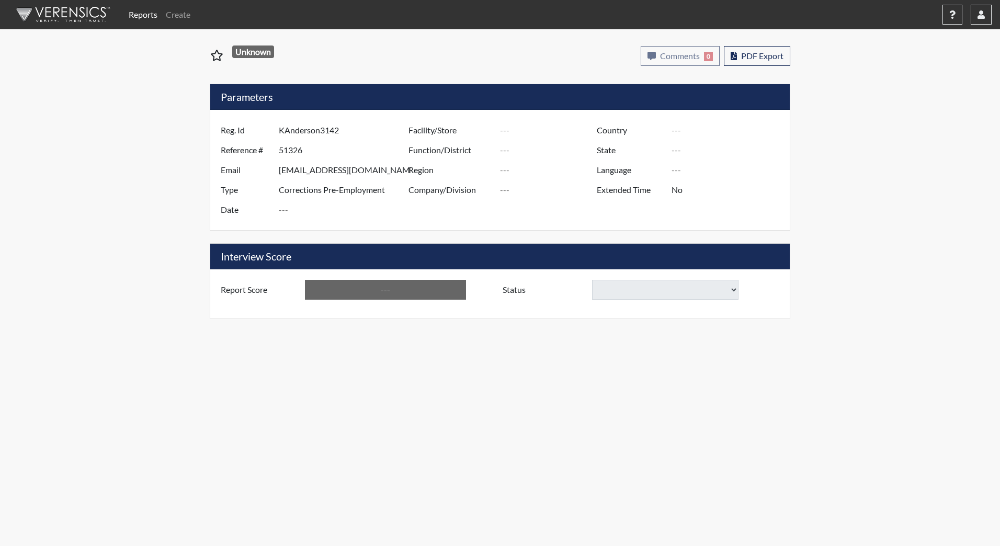
type input "[PERSON_NAME][GEOGRAPHIC_DATA]"
type input "JRCC/518"
type input "[GEOGRAPHIC_DATA]"
type input "[US_STATE]"
type input "English"
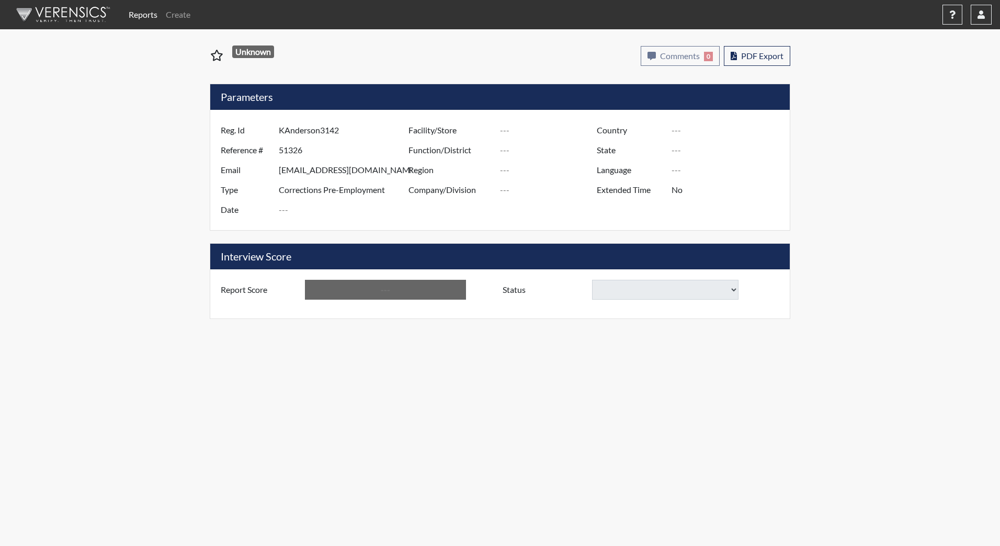
type input "Above Conditions"
select select
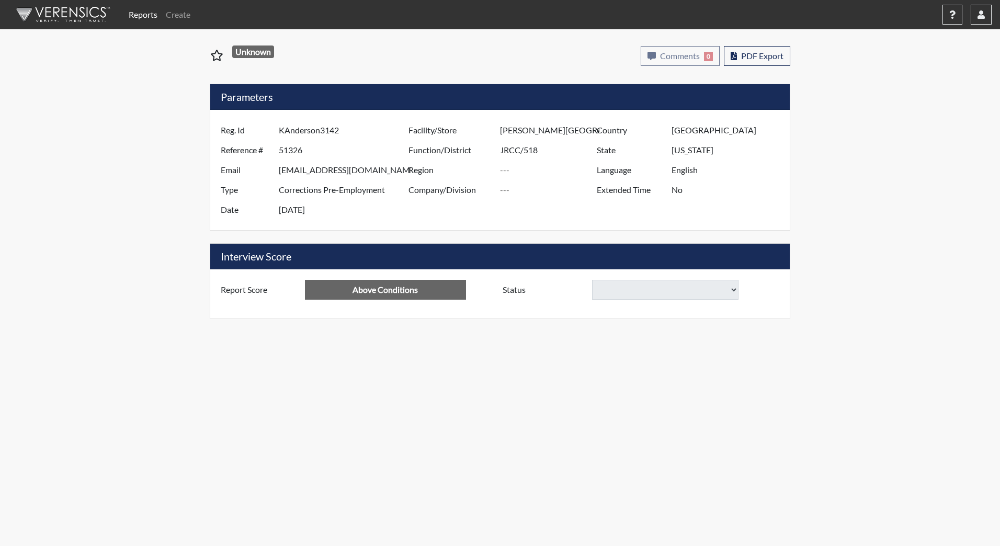
select select
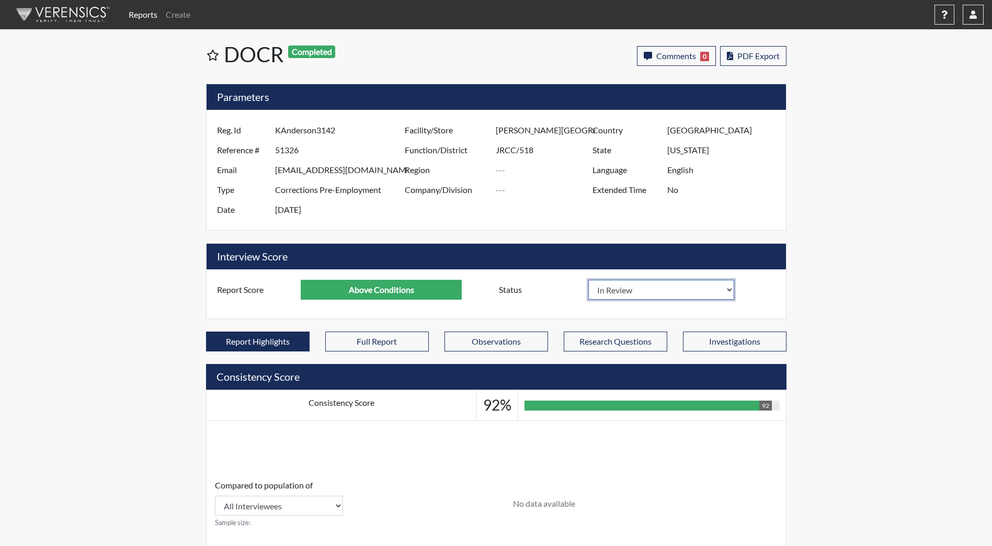
click at [631, 296] on select "In Review Hire Decline" at bounding box center [661, 290] width 146 height 20
select select "decline"
select select
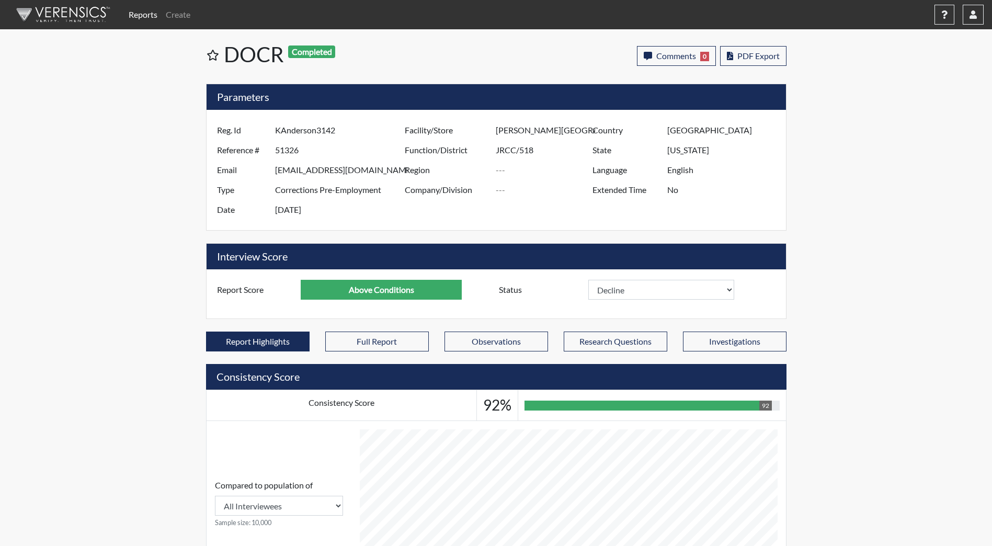
select select
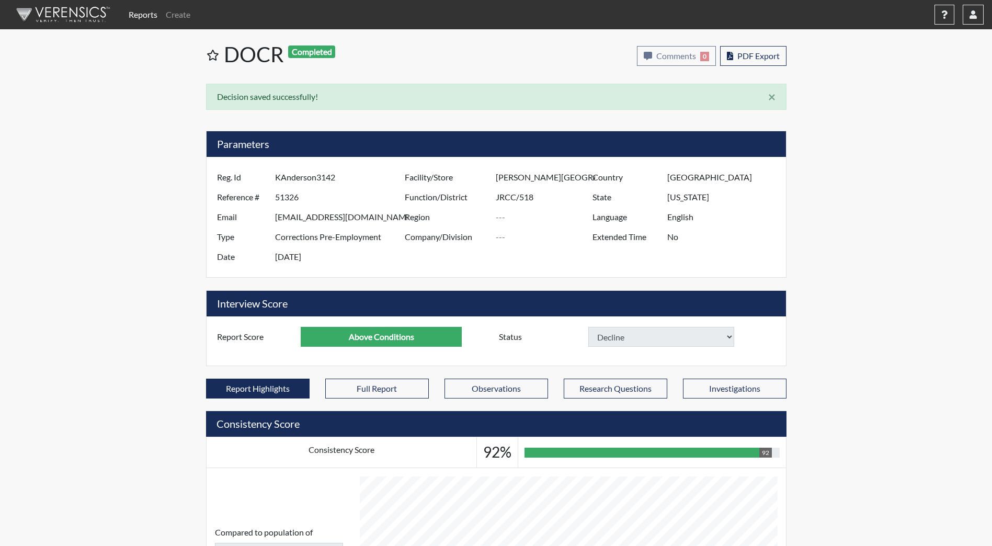
select select
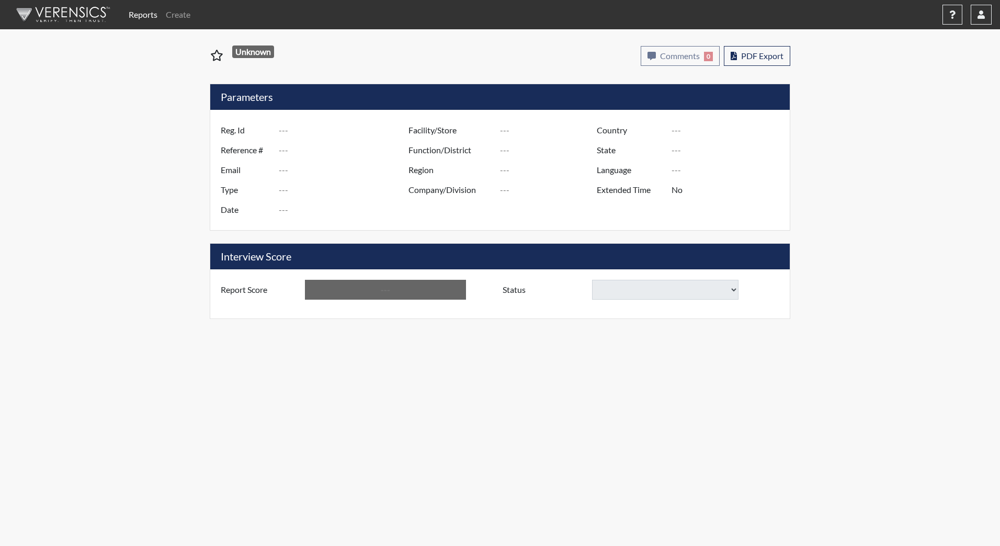
type input "AMclain"
type input "51251"
type input "[PERSON_NAME][EMAIL_ADDRESS][DOMAIN_NAME]"
type input "Corrections Pre-Employment"
type input "[DATE]"
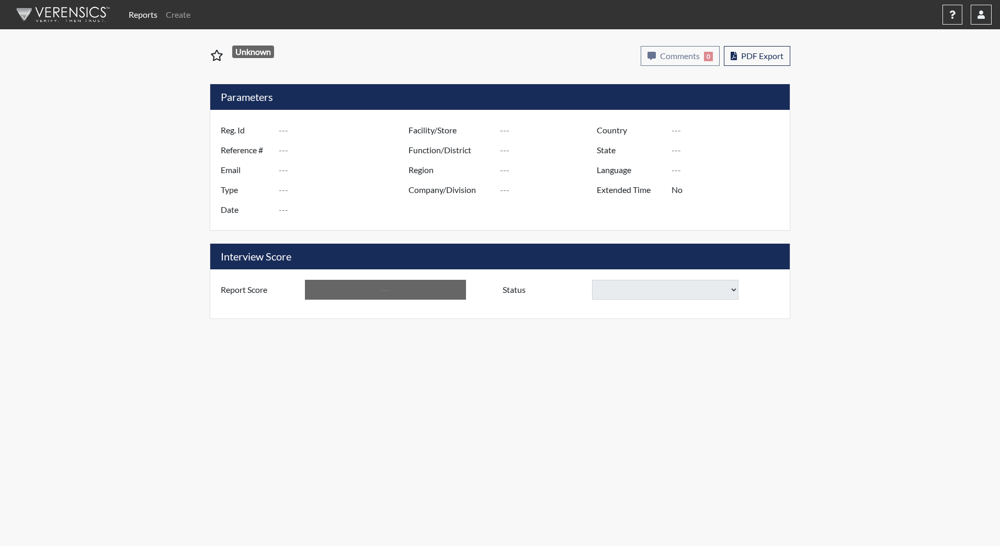
type input "[PERSON_NAME][GEOGRAPHIC_DATA]"
type input "JRCC/518"
type input "[GEOGRAPHIC_DATA]"
type input "[US_STATE]"
type input "English"
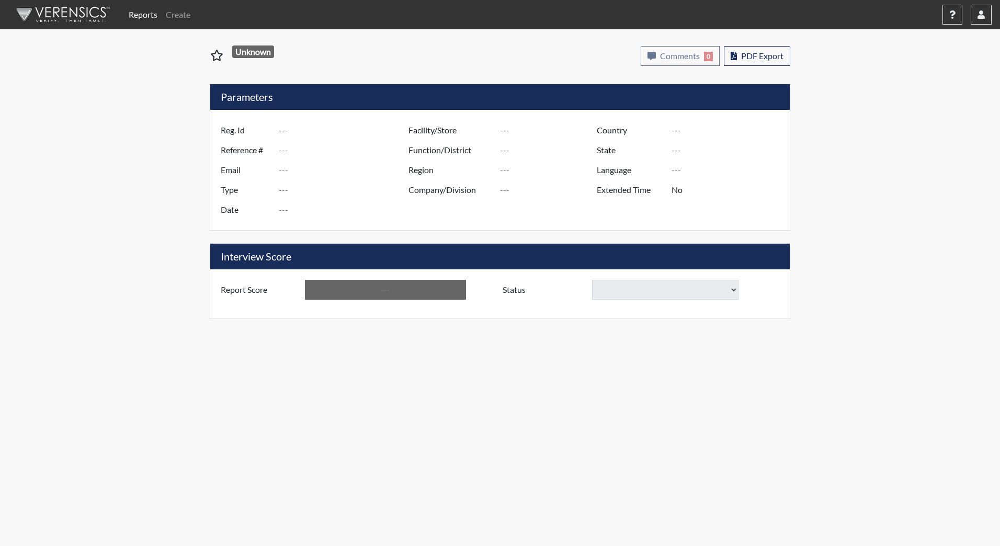
type input "Above Conditions"
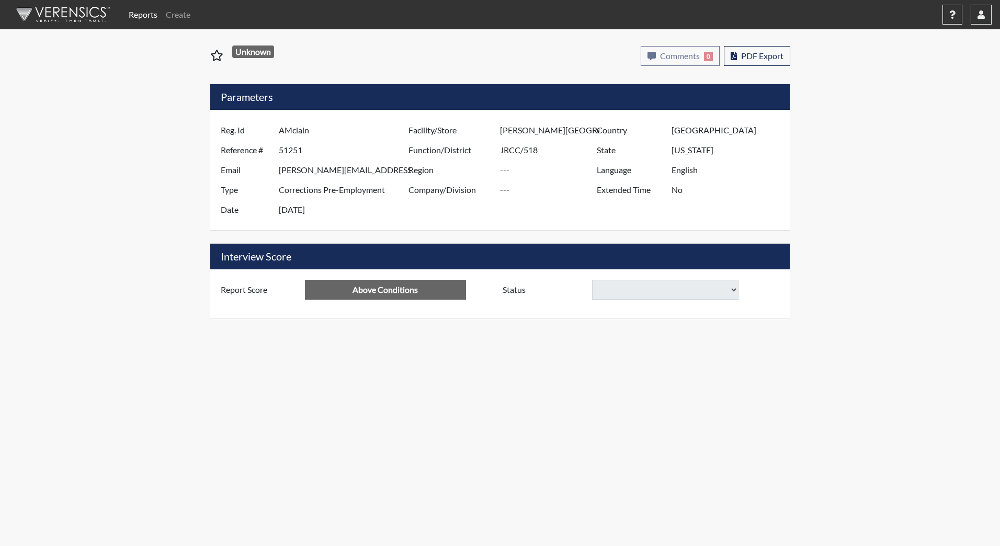
select select
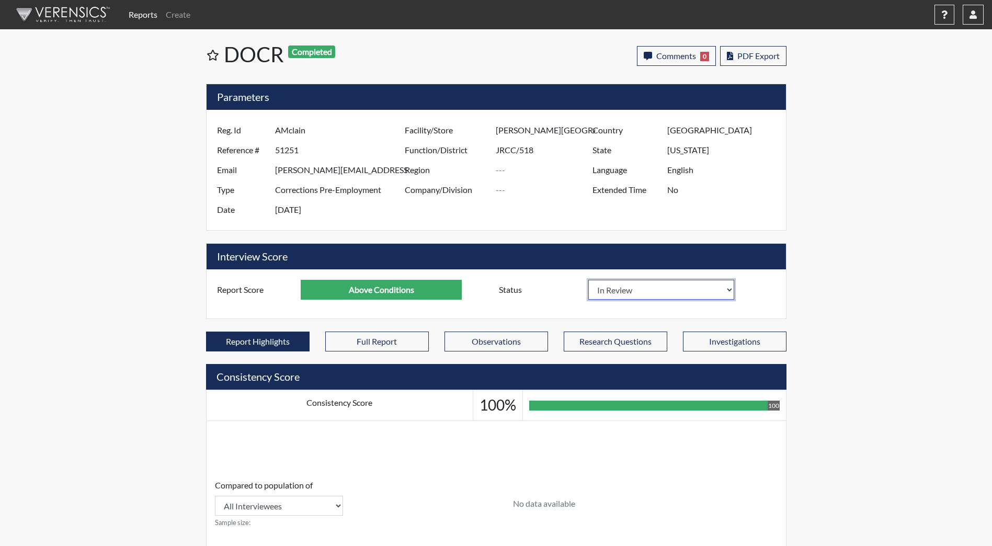
click at [635, 290] on select "In Review Hire Decline" at bounding box center [661, 290] width 146 height 20
select select "hire"
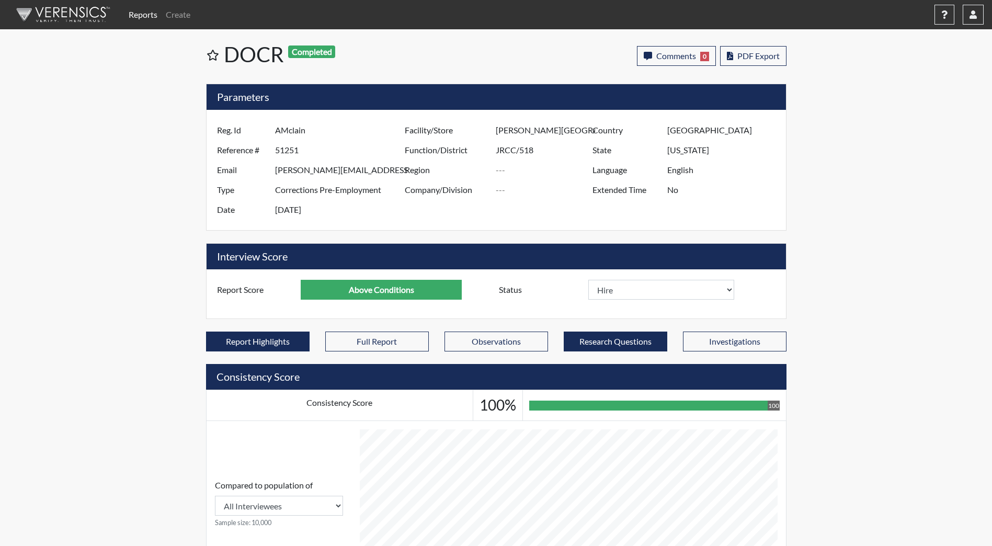
select select
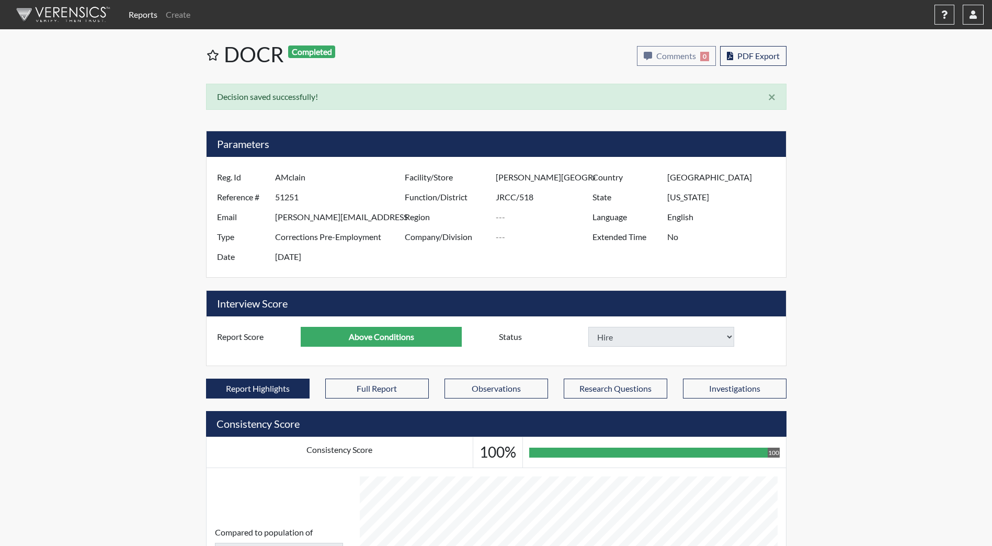
select select
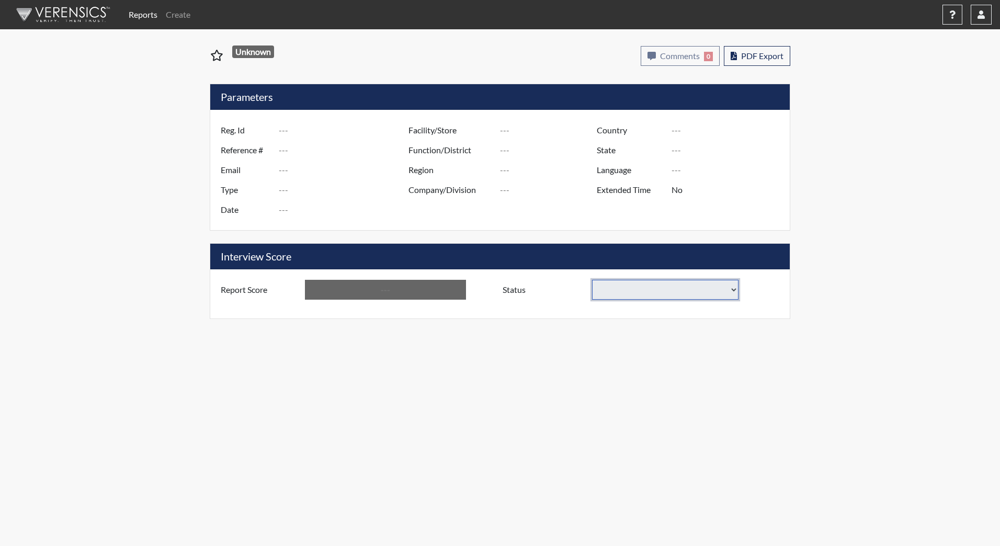
type input "BFredricks0494"
type input "51129"
type input "[EMAIL_ADDRESS][DOMAIN_NAME]"
type input "Corrections Pre-Employment"
type input "[DATE]"
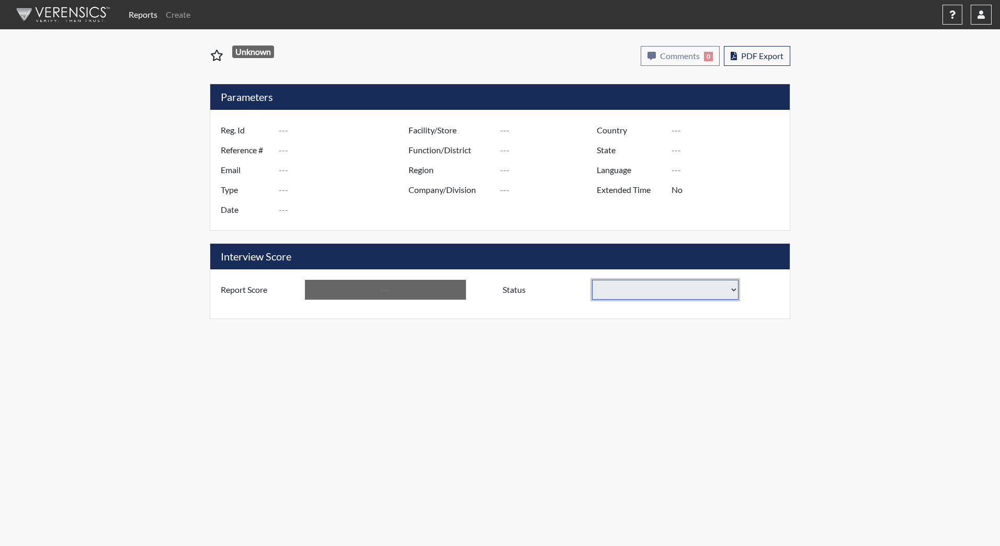
type input "[PERSON_NAME][GEOGRAPHIC_DATA]"
type input "JRCC/518"
type input "[GEOGRAPHIC_DATA]"
type input "[US_STATE]"
type input "English"
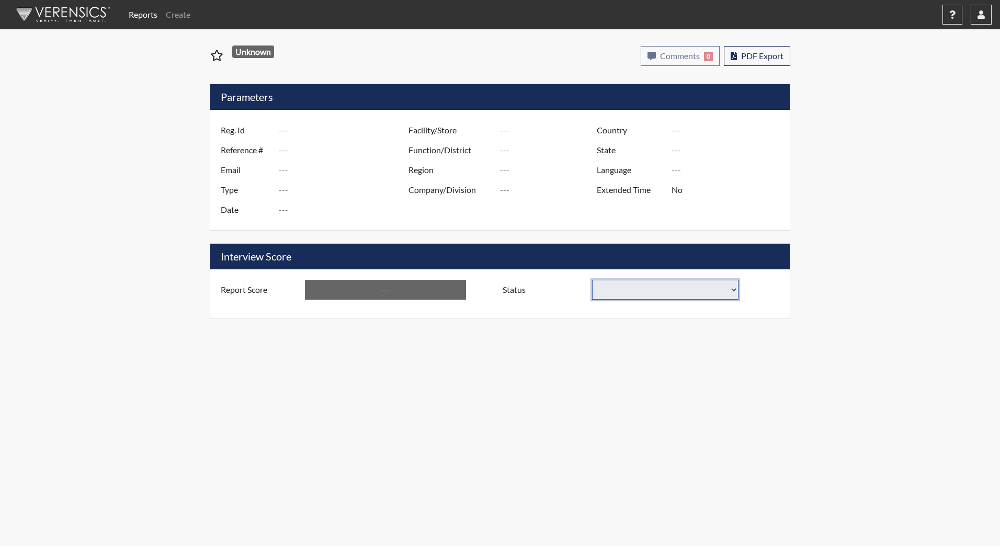
type input "Below Conditions"
select select
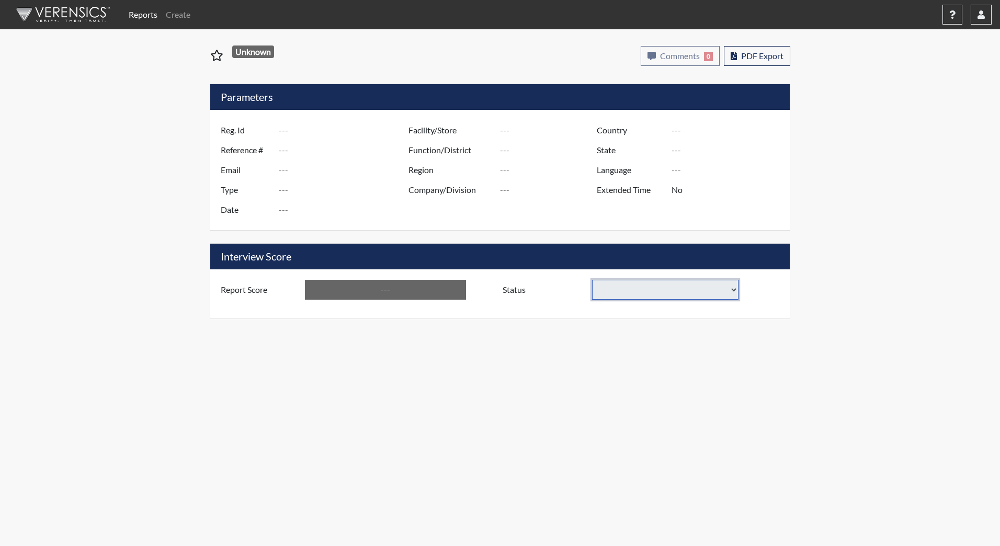
select select
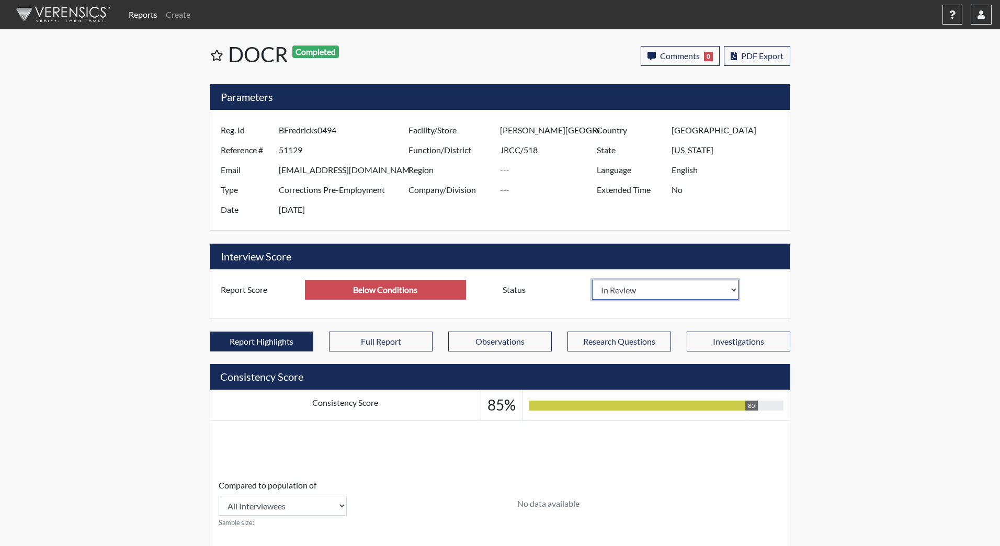
click at [623, 294] on select "In Review Hire Decline" at bounding box center [665, 290] width 146 height 20
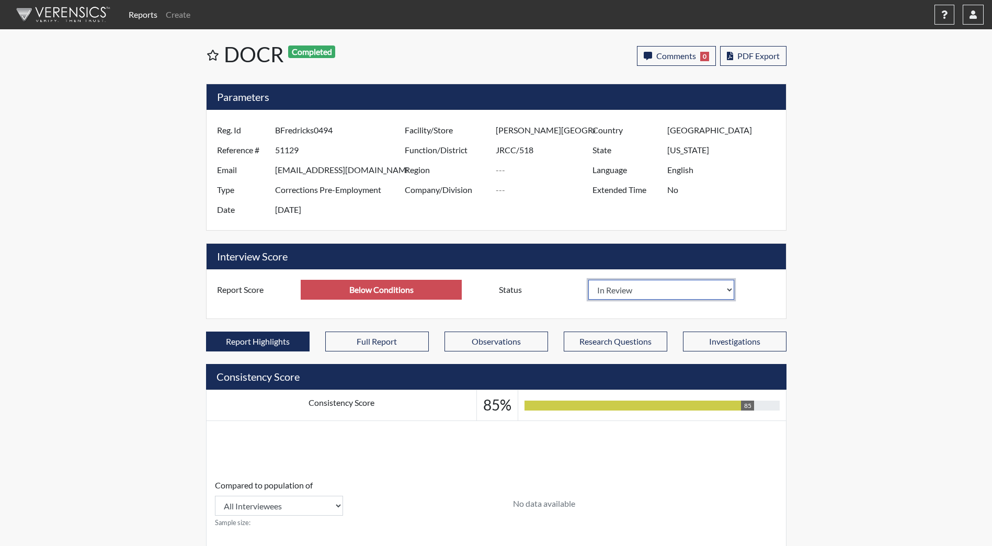
click at [623, 294] on select "In Review Hire Decline" at bounding box center [661, 290] width 146 height 20
click at [620, 289] on select "In Review Hire Decline" at bounding box center [661, 290] width 146 height 20
select select "decline"
select select
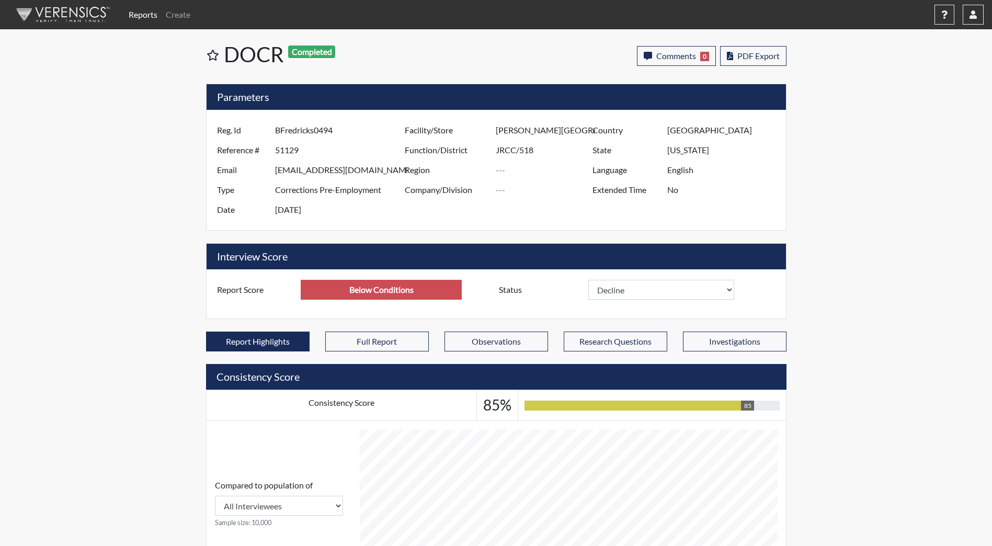
select select
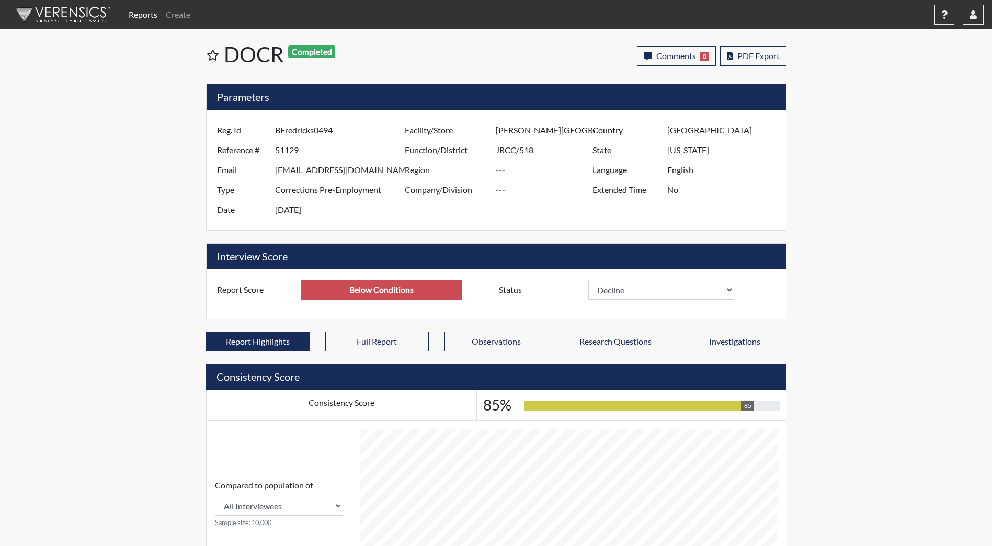
select select
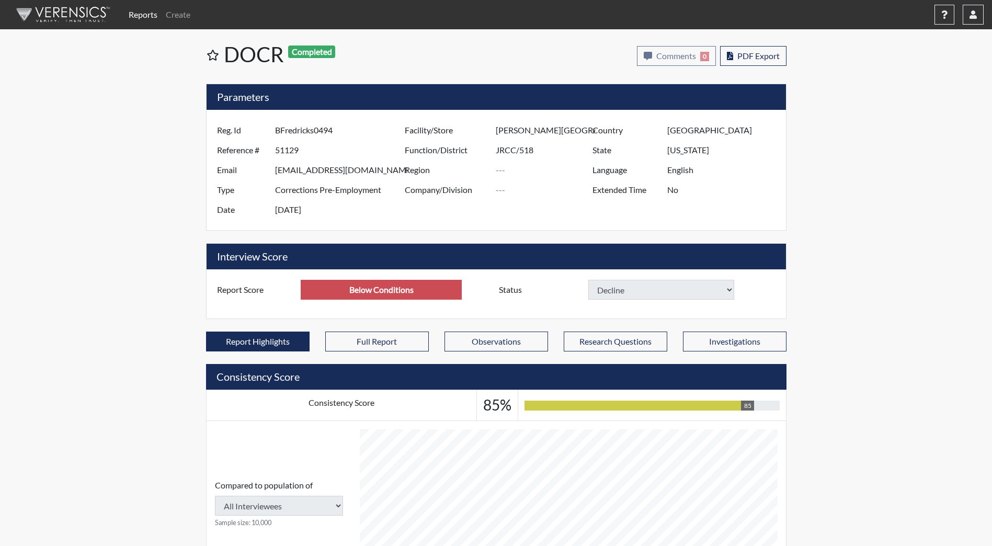
select select
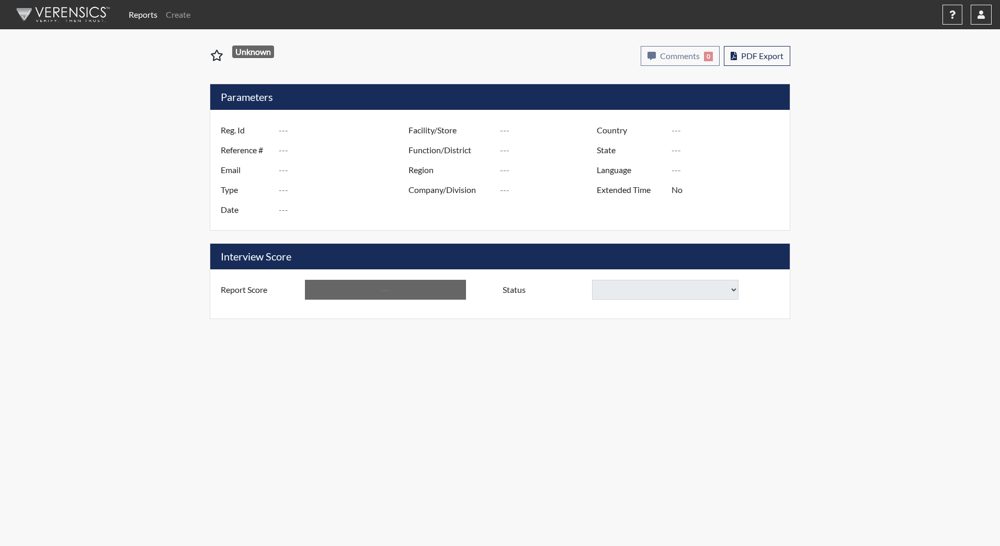
type input "DDockter8999@gmail.com"
type input "48974"
type input "Dockter247@gmail.com"
type input "Corrections Pre-Employment"
type input "Aug 11, 2025"
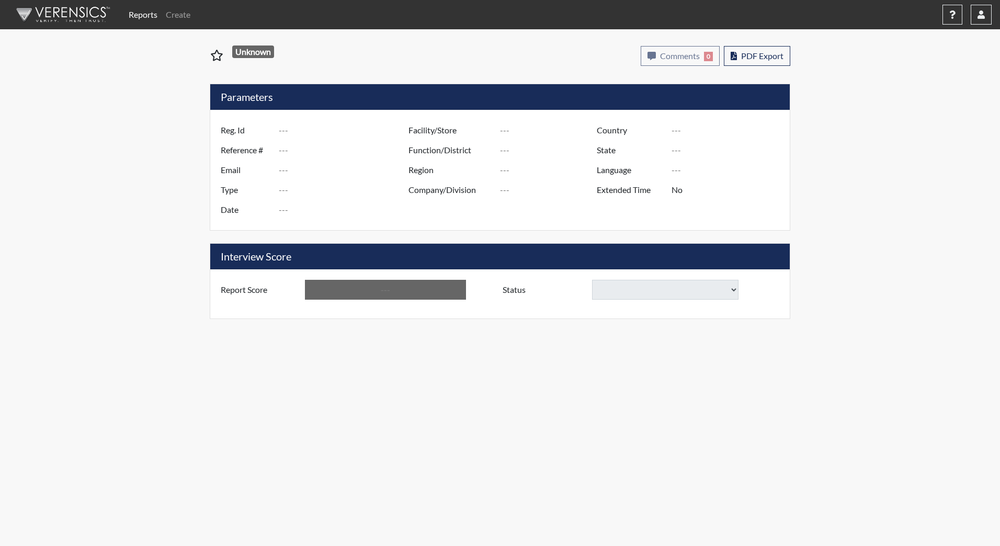
type input "[PERSON_NAME][GEOGRAPHIC_DATA]"
type input "JRCC/518"
type input "[GEOGRAPHIC_DATA]"
type input "[US_STATE]"
type input "English"
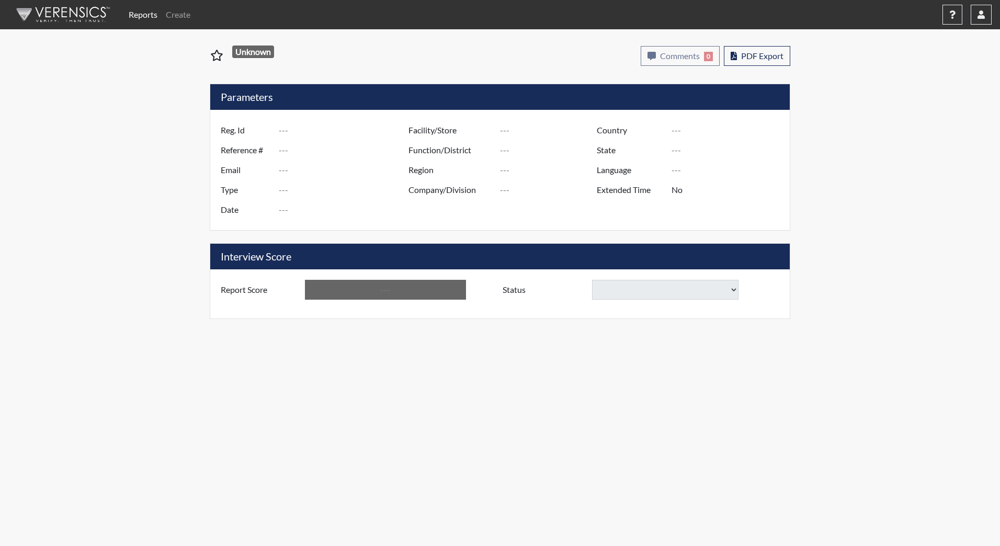
type input "Above Conditions"
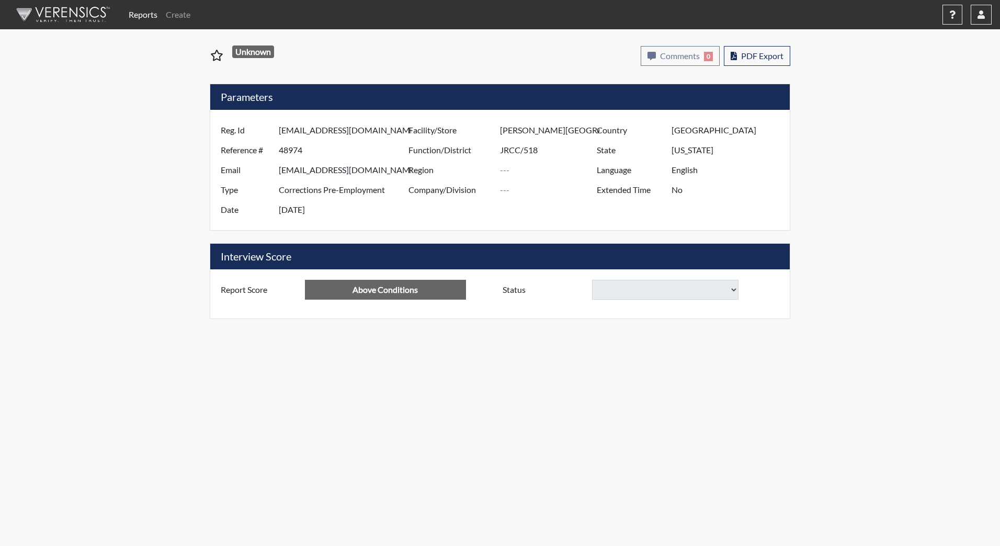
select select
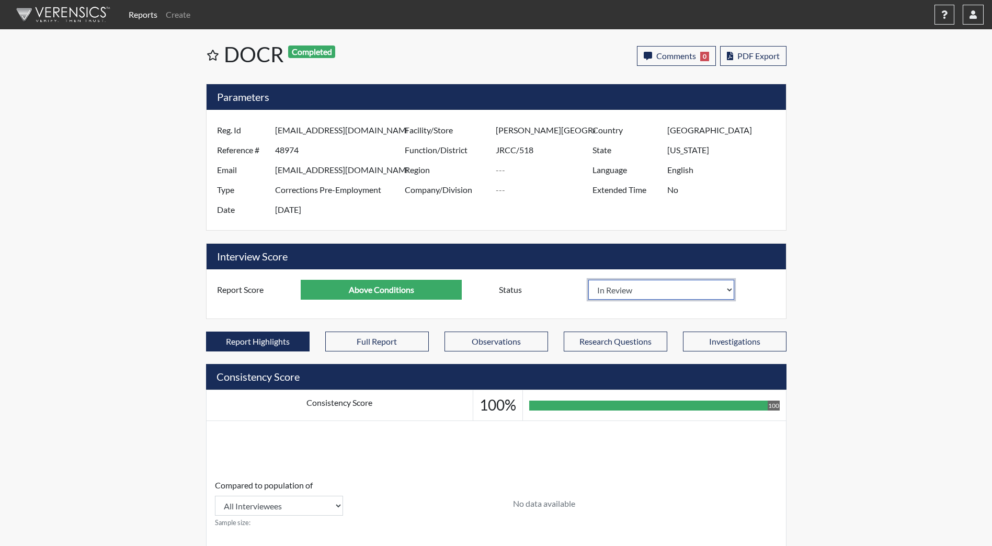
click at [620, 293] on select "In Review Hire Decline" at bounding box center [661, 290] width 146 height 20
select select "decline"
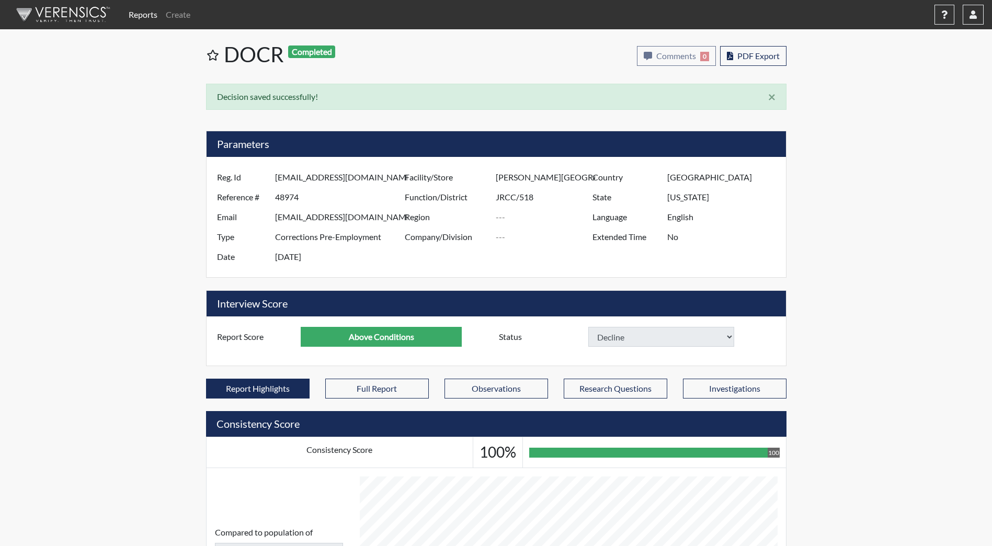
select select
click at [80, 24] on img at bounding box center [61, 14] width 120 height 31
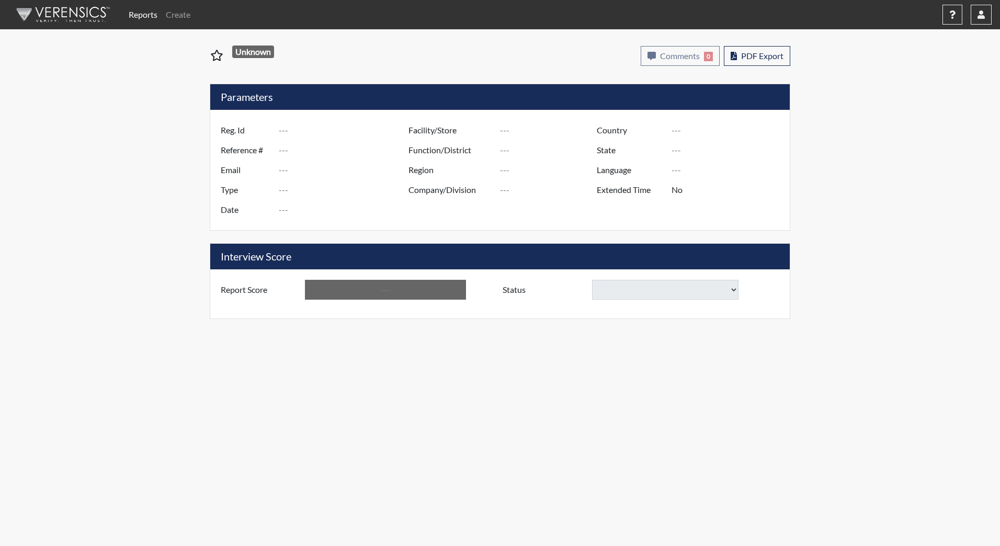
type input "JGonzalez8628"
type input "51001"
type input "[EMAIL_ADDRESS][DOMAIN_NAME]"
type input "Corrections Pre-Employment"
type input "[DATE]"
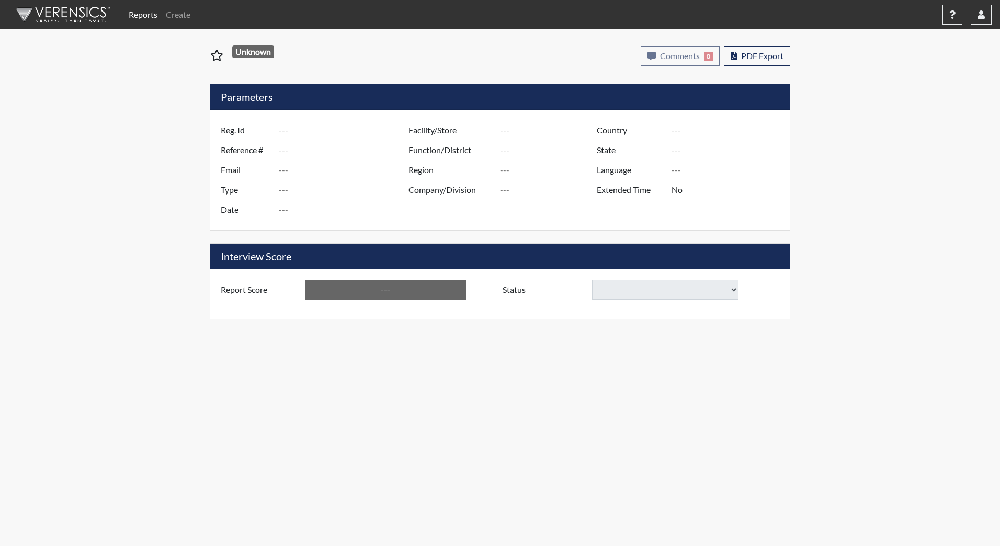
type input "[PERSON_NAME][GEOGRAPHIC_DATA]"
type input "JRCC/518"
type input "[GEOGRAPHIC_DATA]"
type input "[US_STATE]"
type input "English"
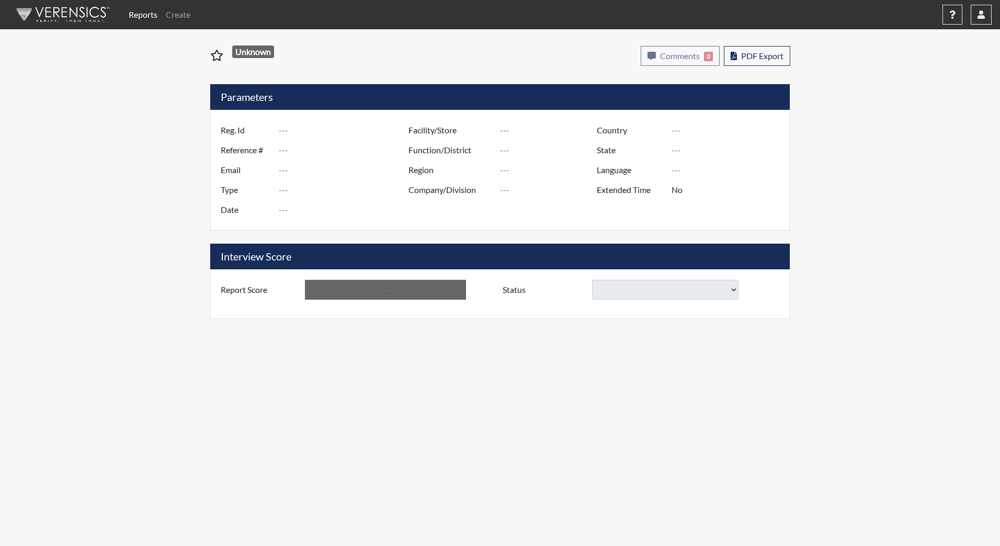
type input "Above Conditions"
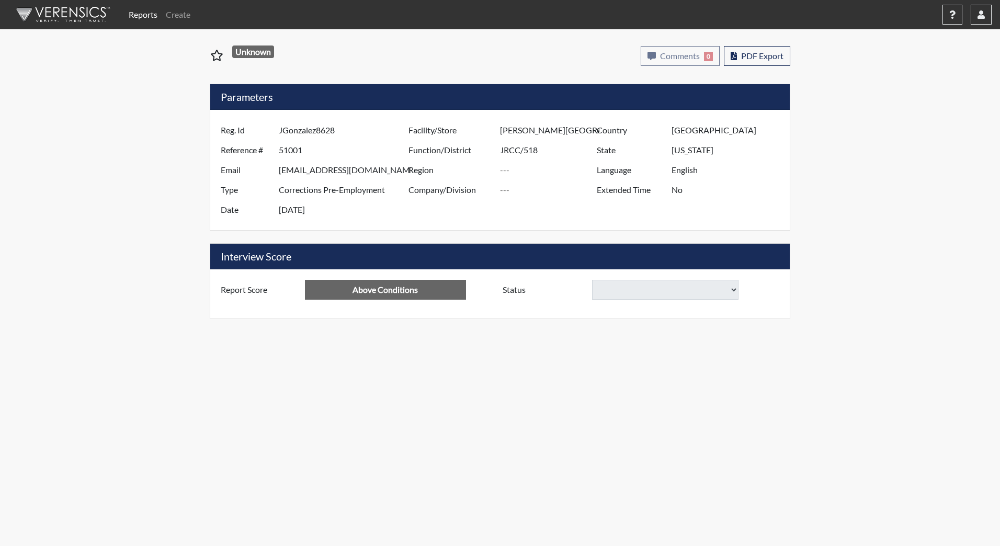
select select "reasonable-explanation-provided"
select select
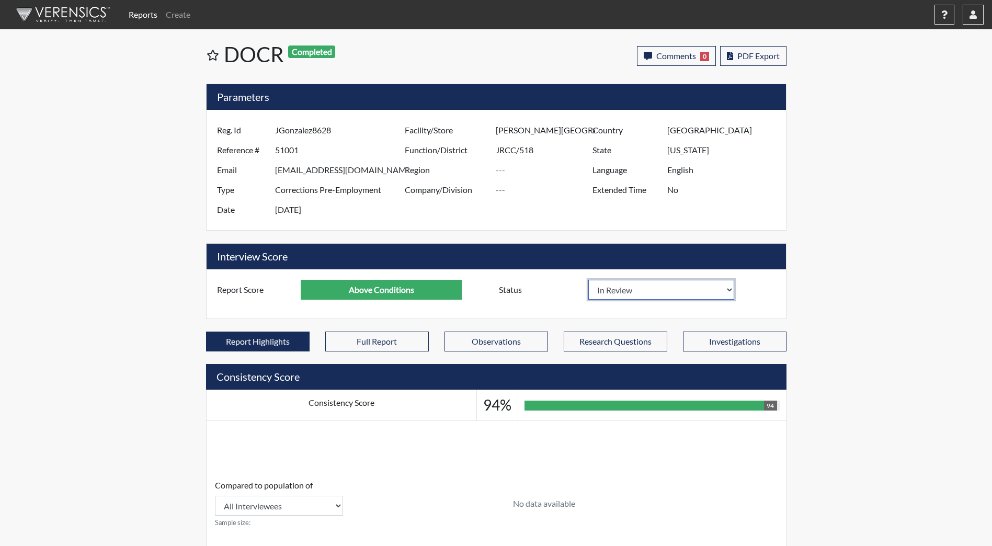
click at [647, 283] on select "In Review Hire Decline" at bounding box center [661, 290] width 146 height 20
select select "decline"
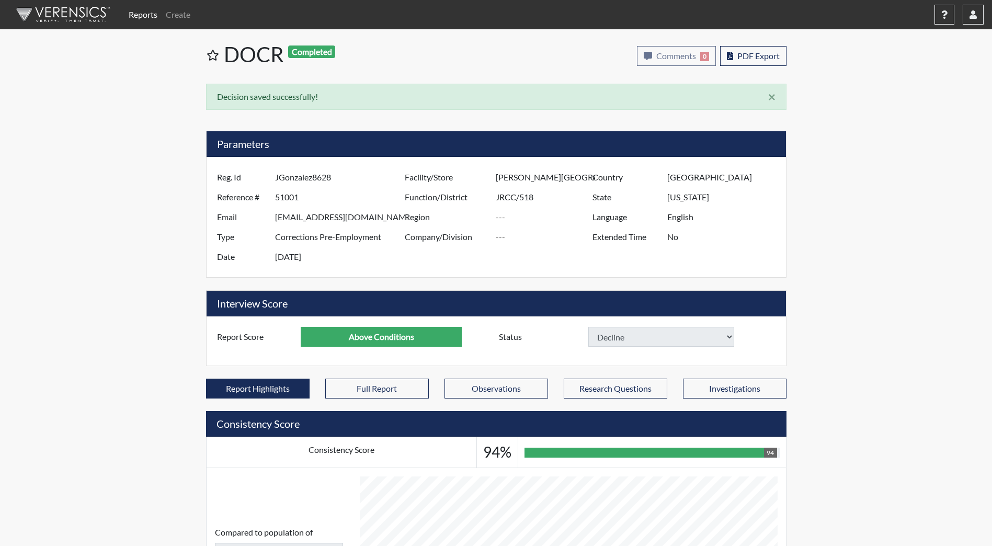
select select
click at [68, 13] on img at bounding box center [61, 14] width 120 height 31
